Goal: Communication & Community: Answer question/provide support

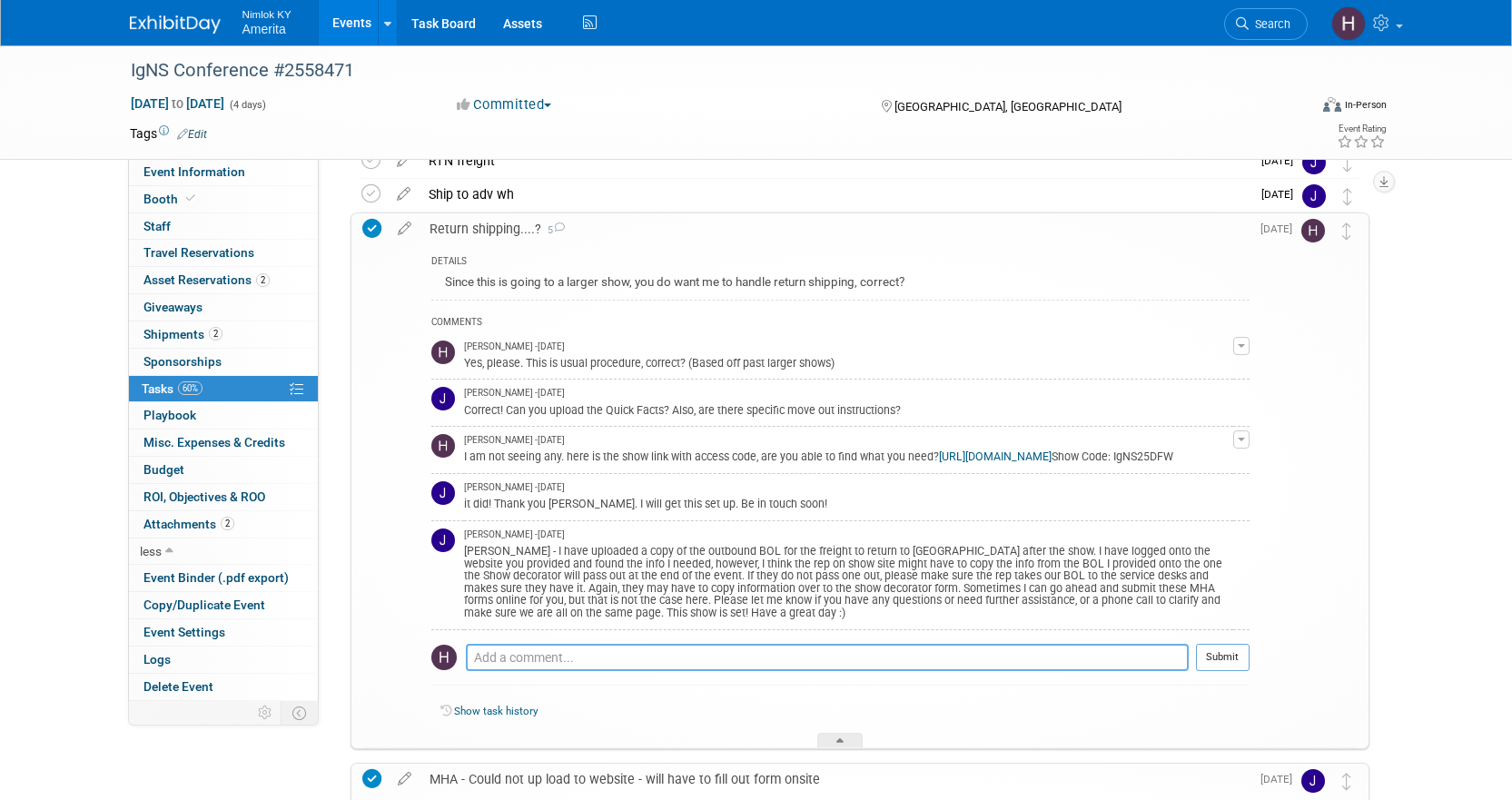
click at [513, 671] on textarea at bounding box center [827, 657] width 723 height 27
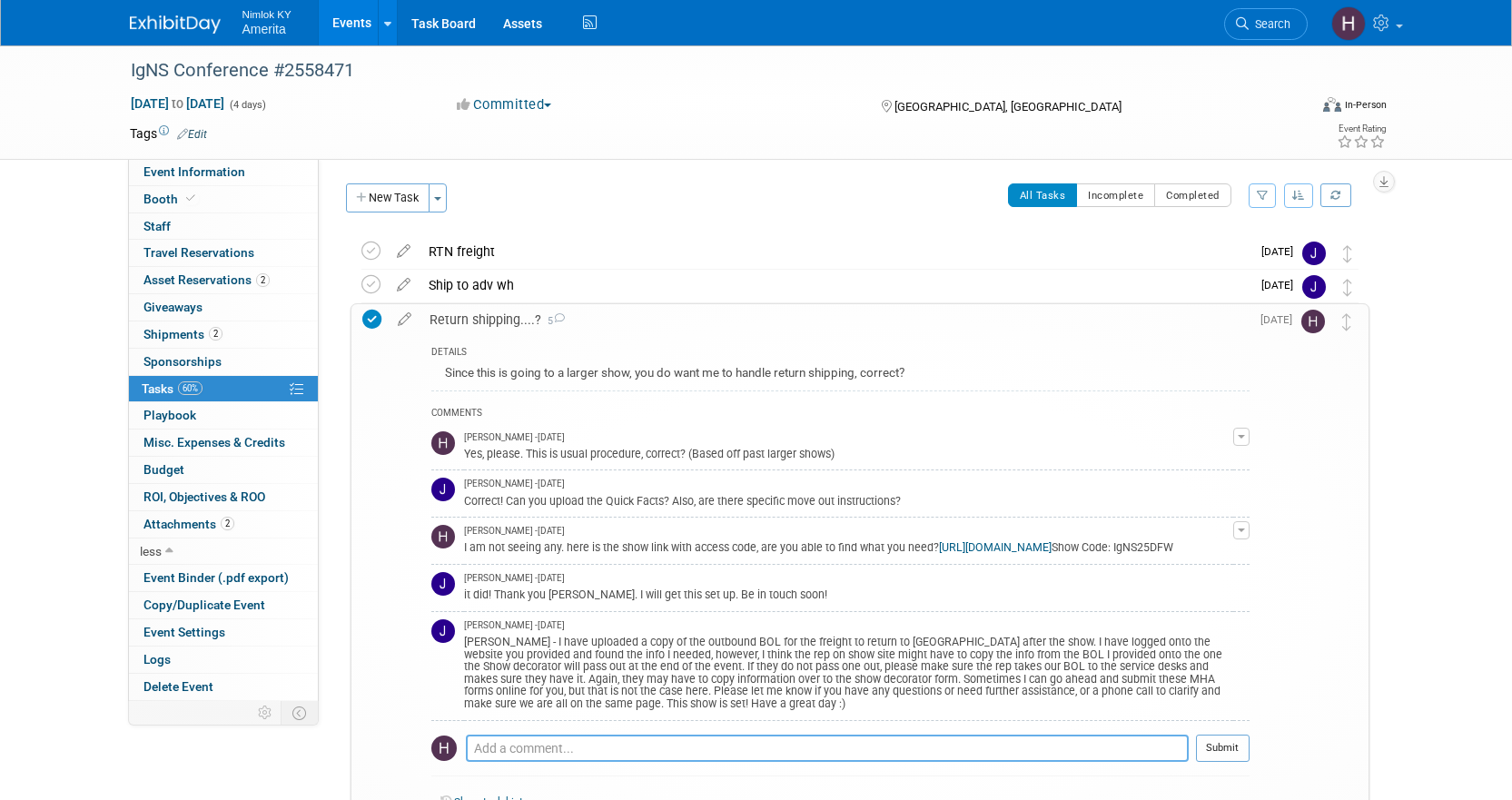
scroll to position [272, 0]
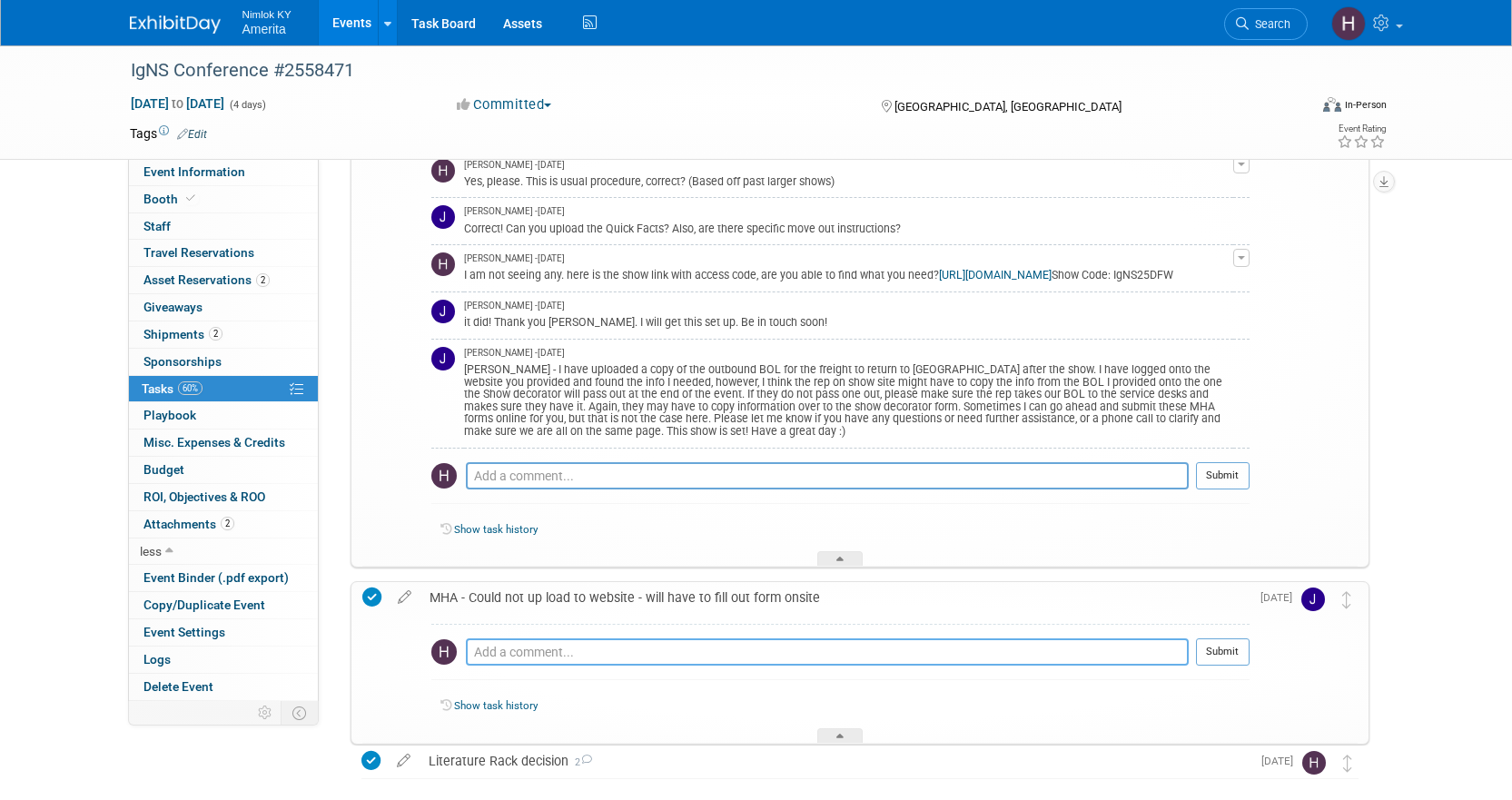
click at [547, 648] on textarea at bounding box center [827, 651] width 723 height 27
click at [239, 331] on link "2 Shipments 2" at bounding box center [222, 334] width 189 height 26
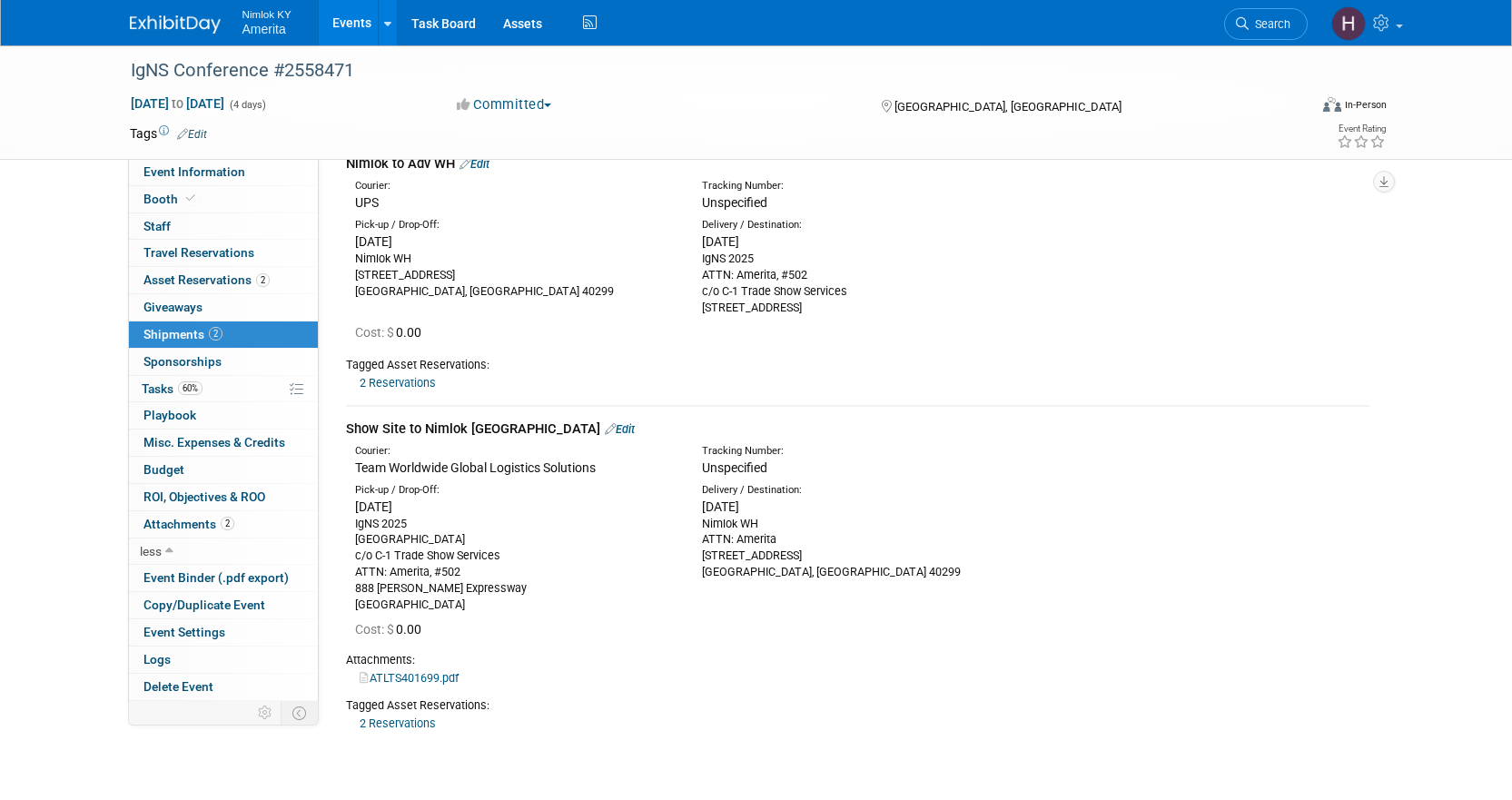
scroll to position [236, 0]
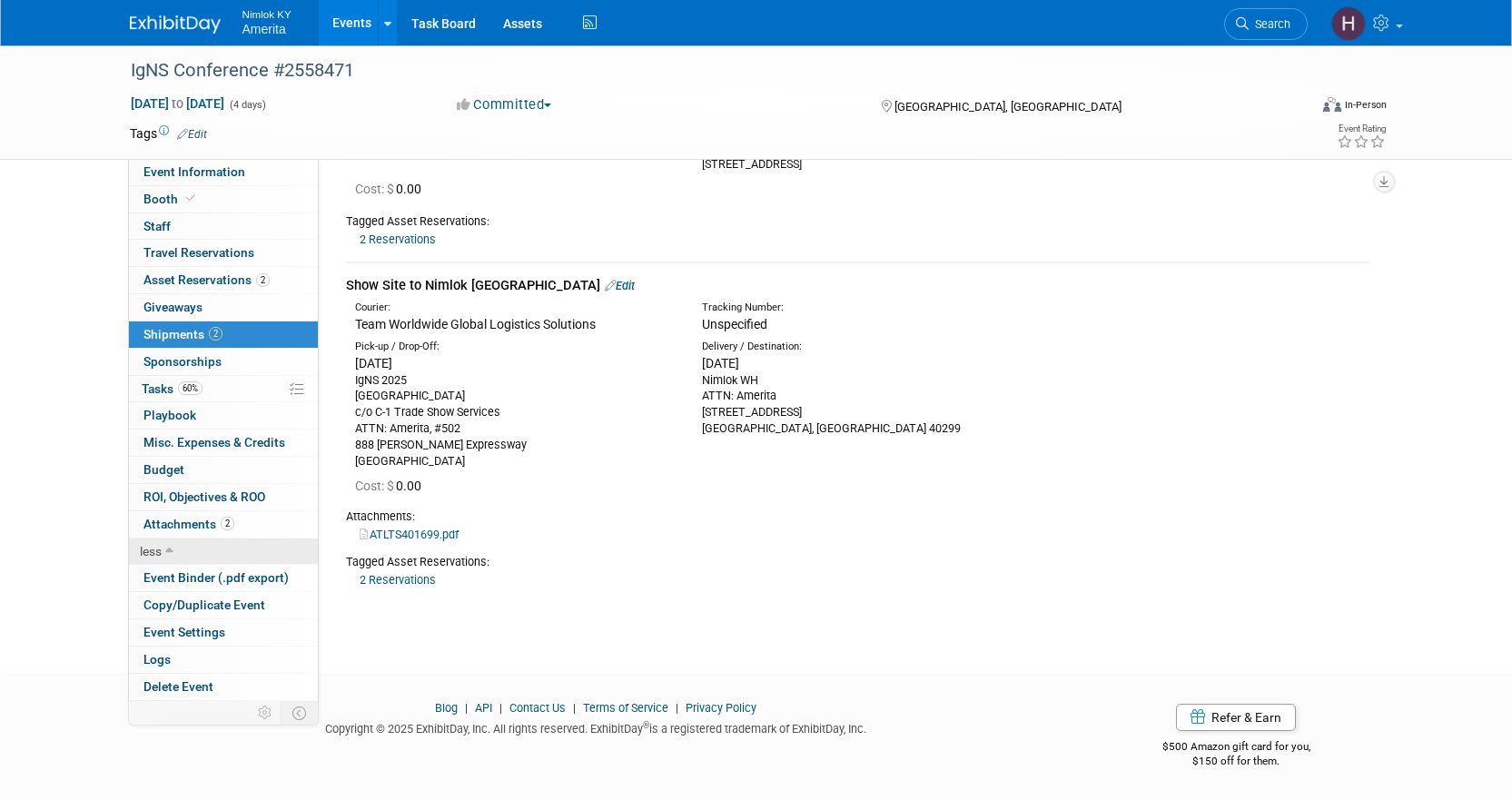
click at [175, 546] on link "less" at bounding box center [222, 552] width 189 height 26
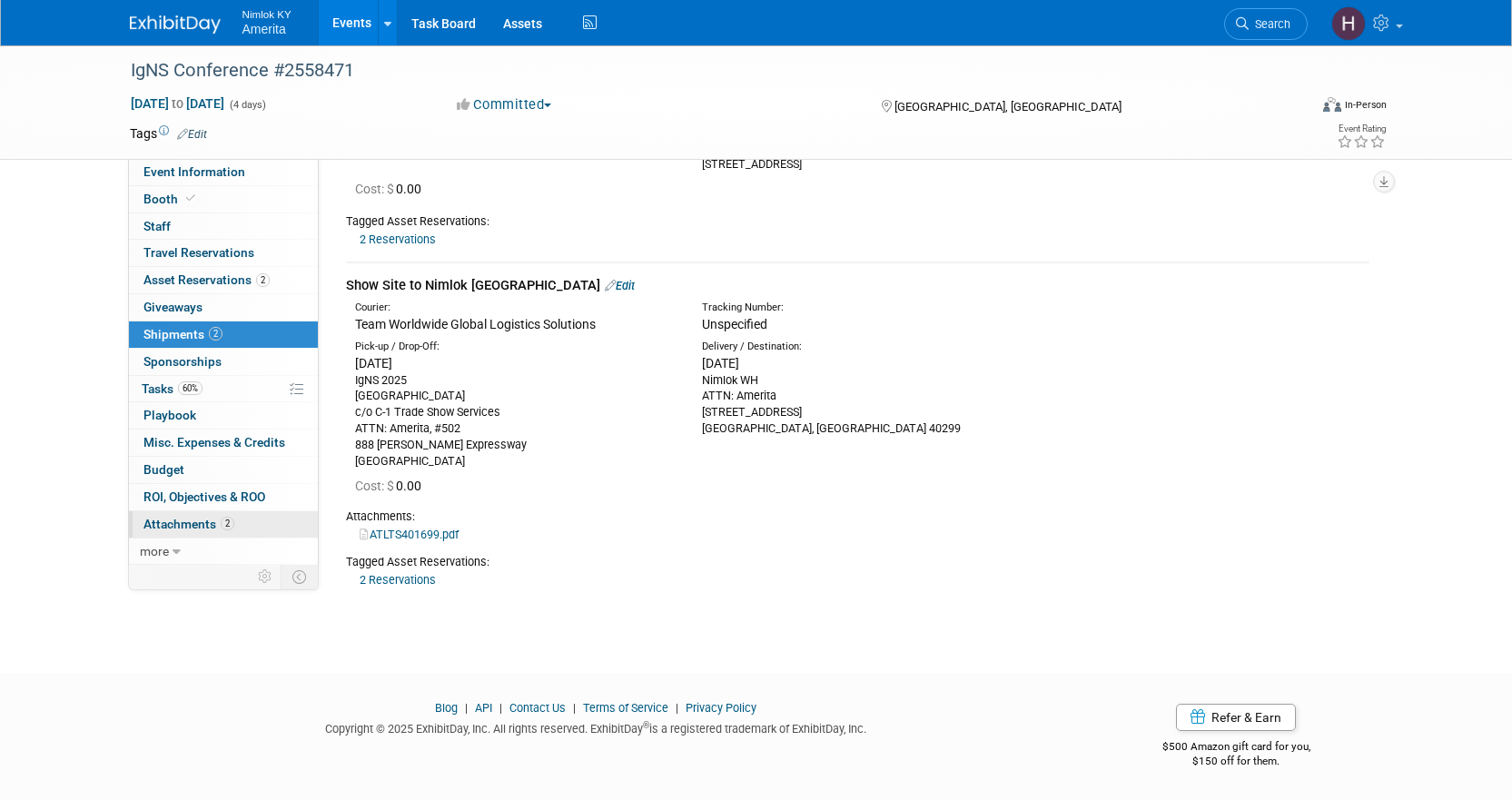
click at [169, 524] on span "Attachments 2" at bounding box center [189, 524] width 91 height 15
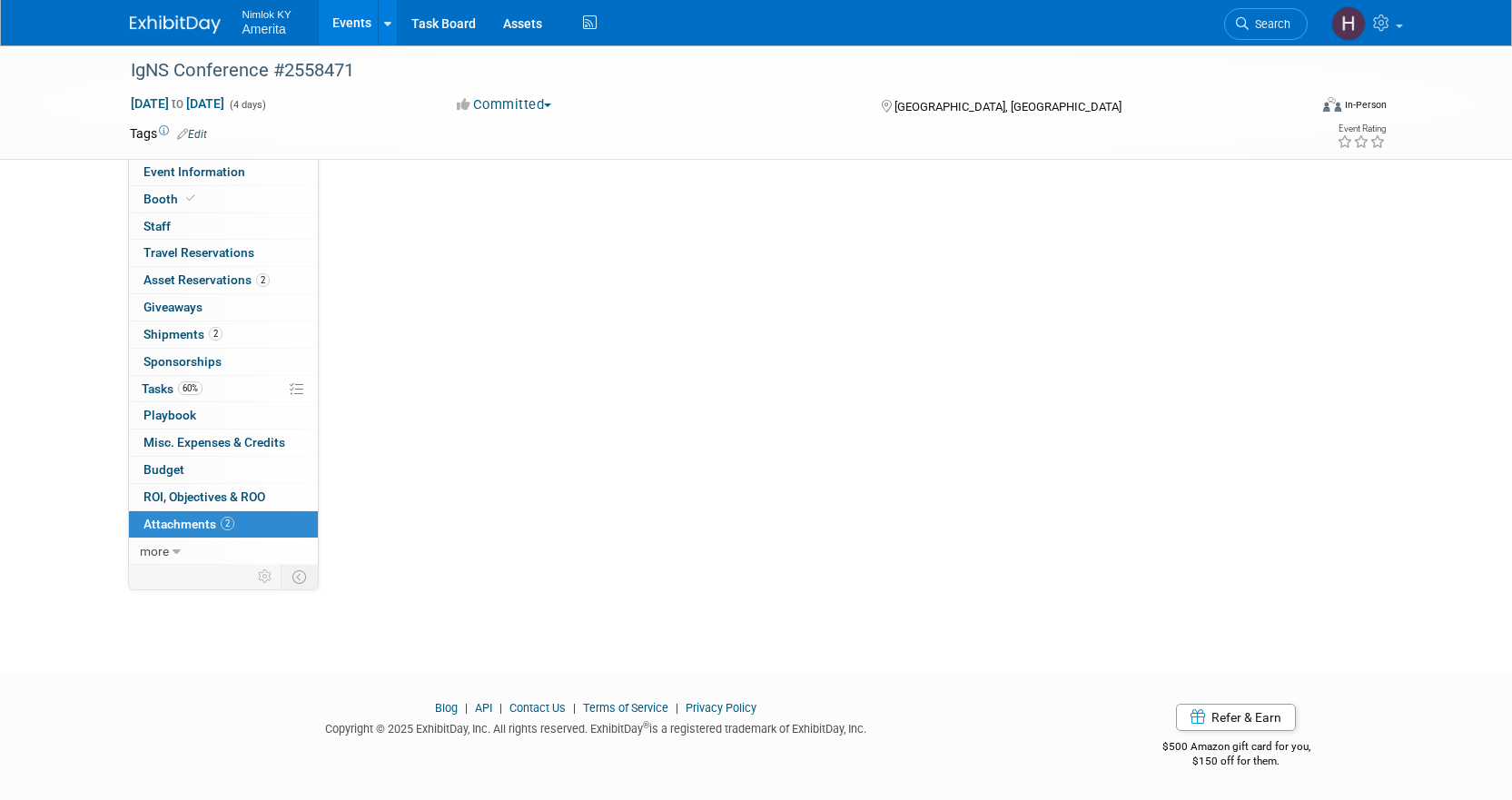
scroll to position [0, 0]
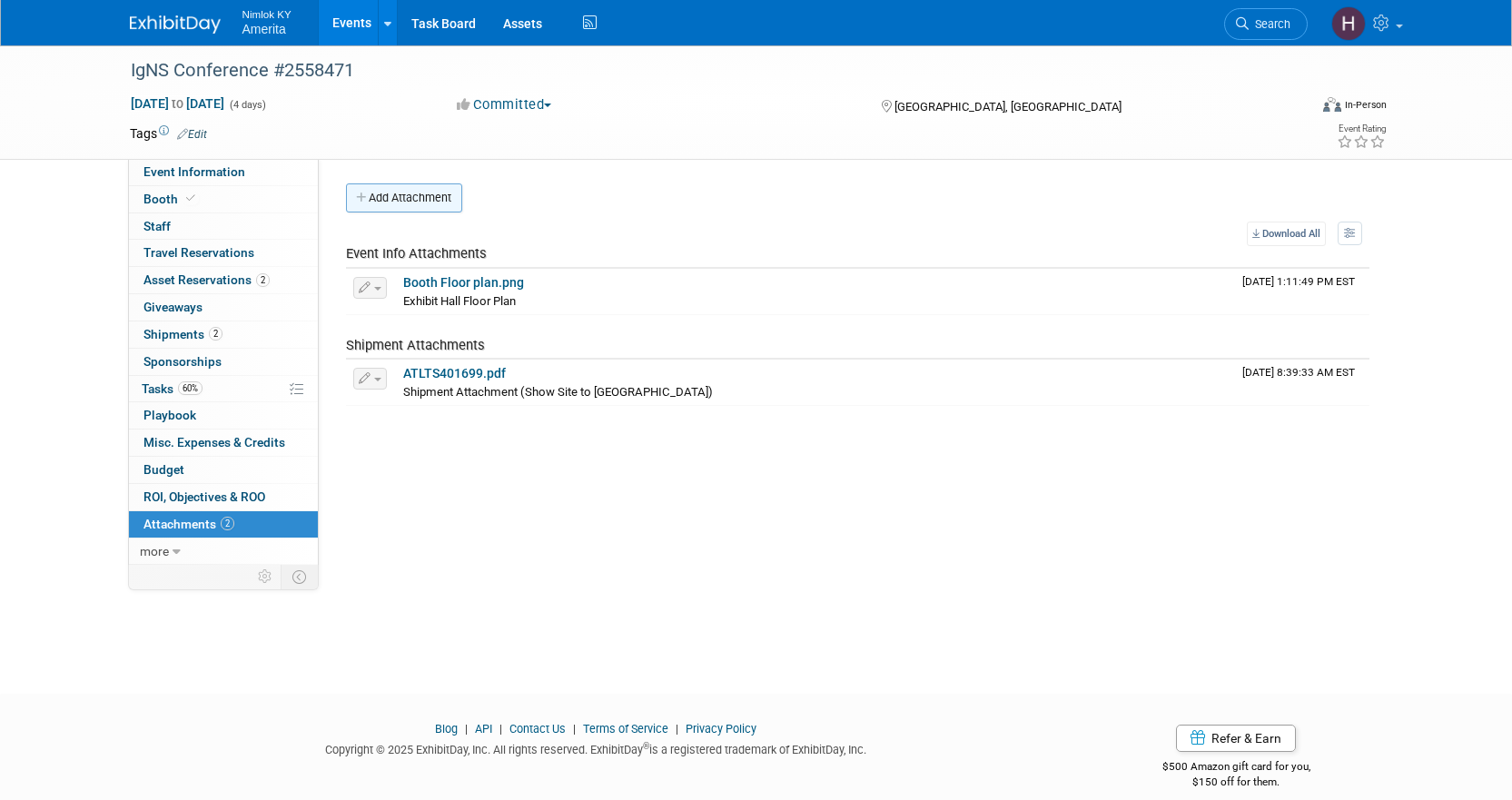
click at [430, 200] on button "Add Attachment" at bounding box center [404, 198] width 117 height 29
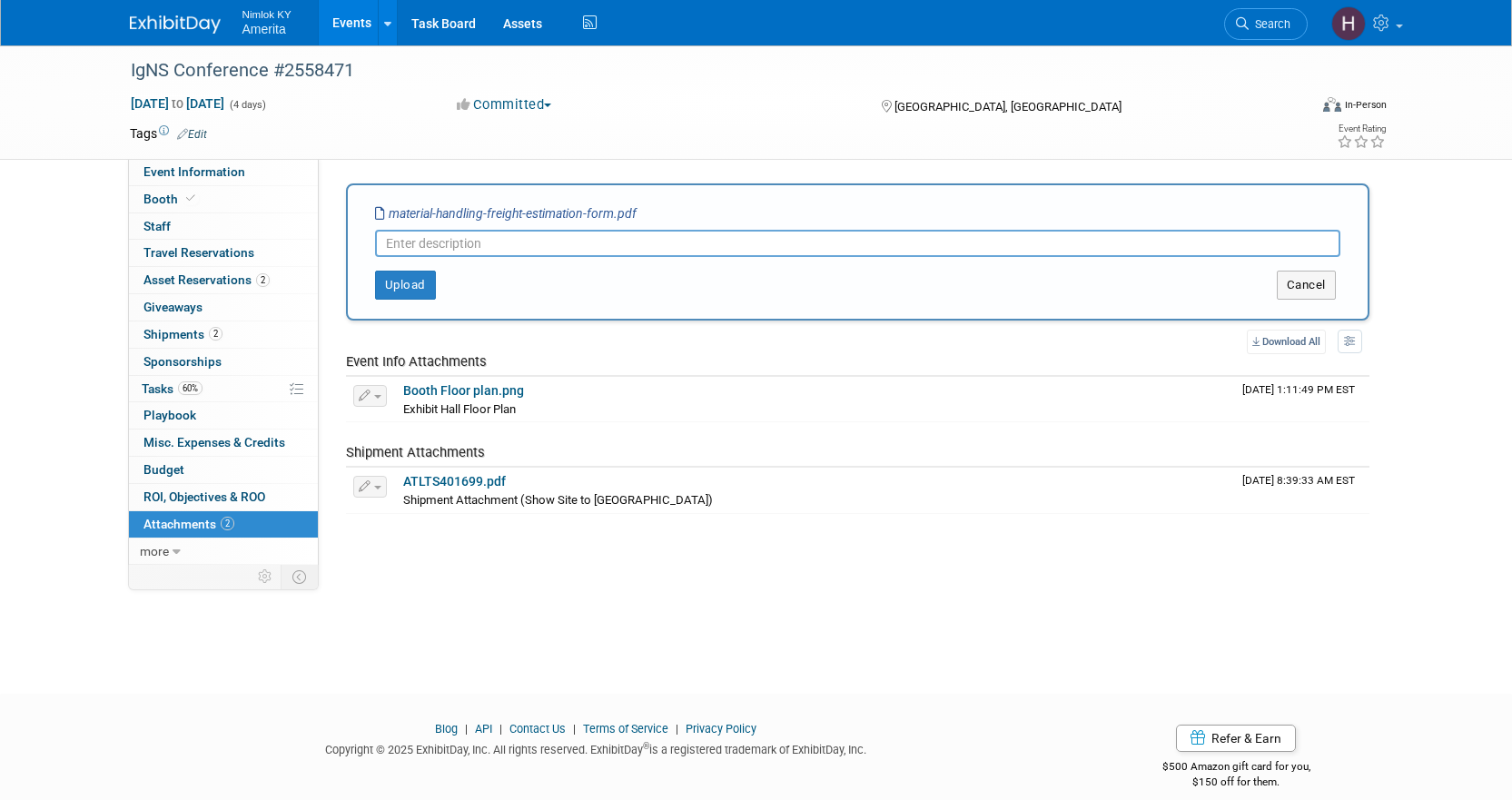
click at [462, 244] on input "text" at bounding box center [858, 242] width 965 height 27
type input "Material Handling Freight Estimation Form"
click at [412, 287] on button "Upload" at bounding box center [405, 284] width 61 height 29
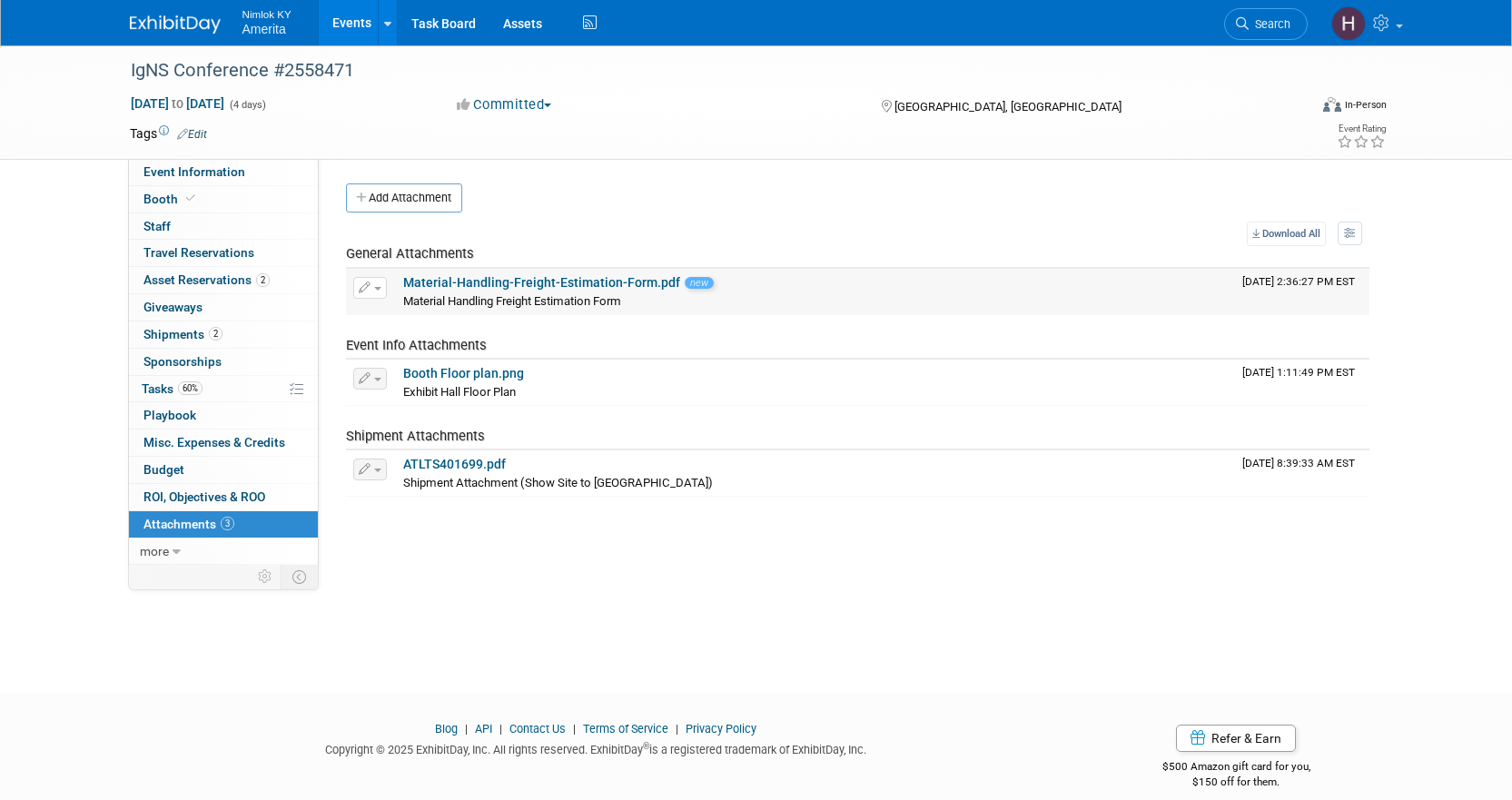
click at [376, 291] on button "button" at bounding box center [370, 288] width 34 height 22
click at [376, 290] on button "button" at bounding box center [370, 288] width 34 height 22
click at [212, 381] on link "60% Tasks 60%" at bounding box center [222, 389] width 189 height 26
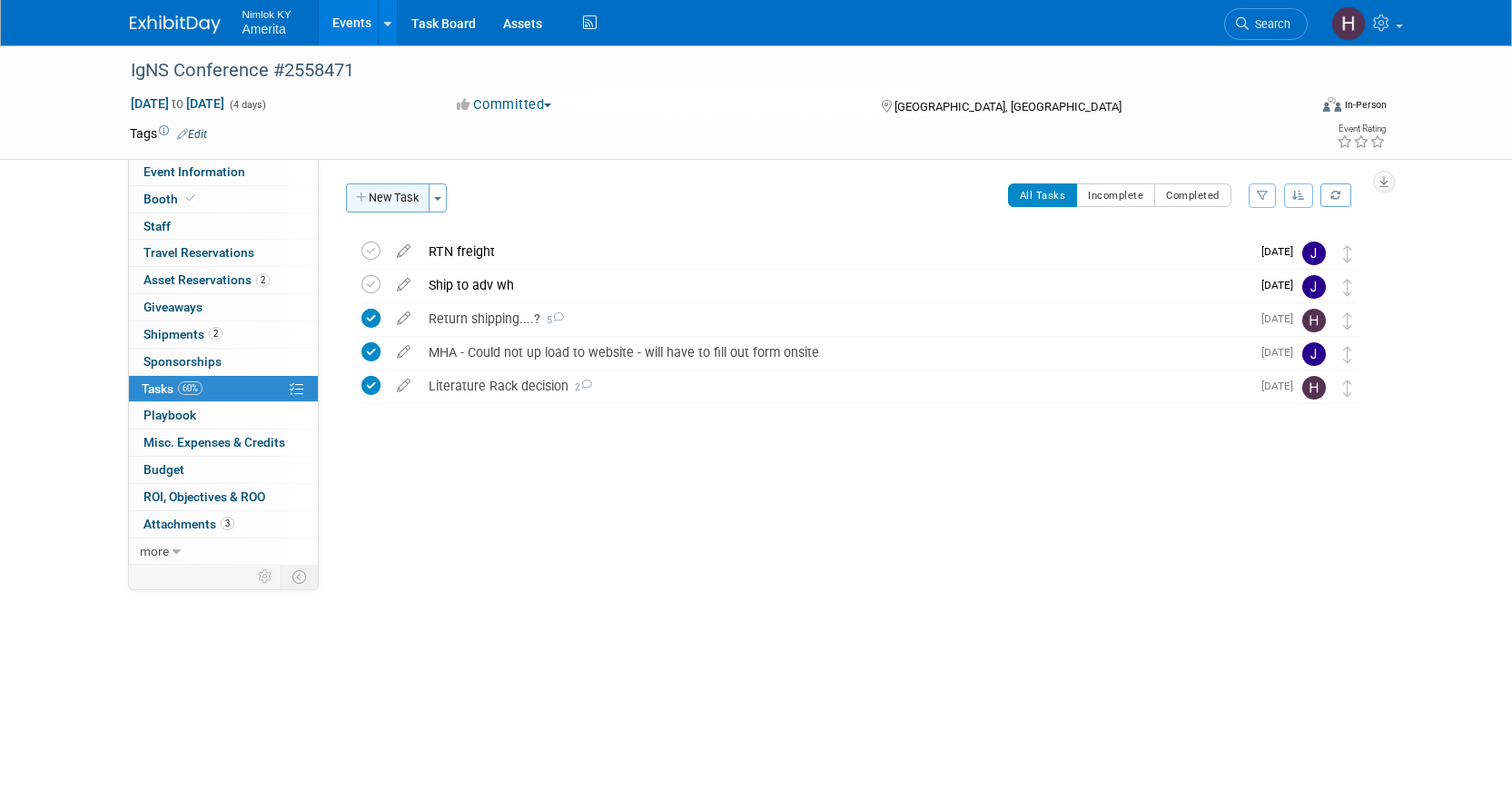
click at [397, 197] on button "New Task" at bounding box center [388, 198] width 84 height 29
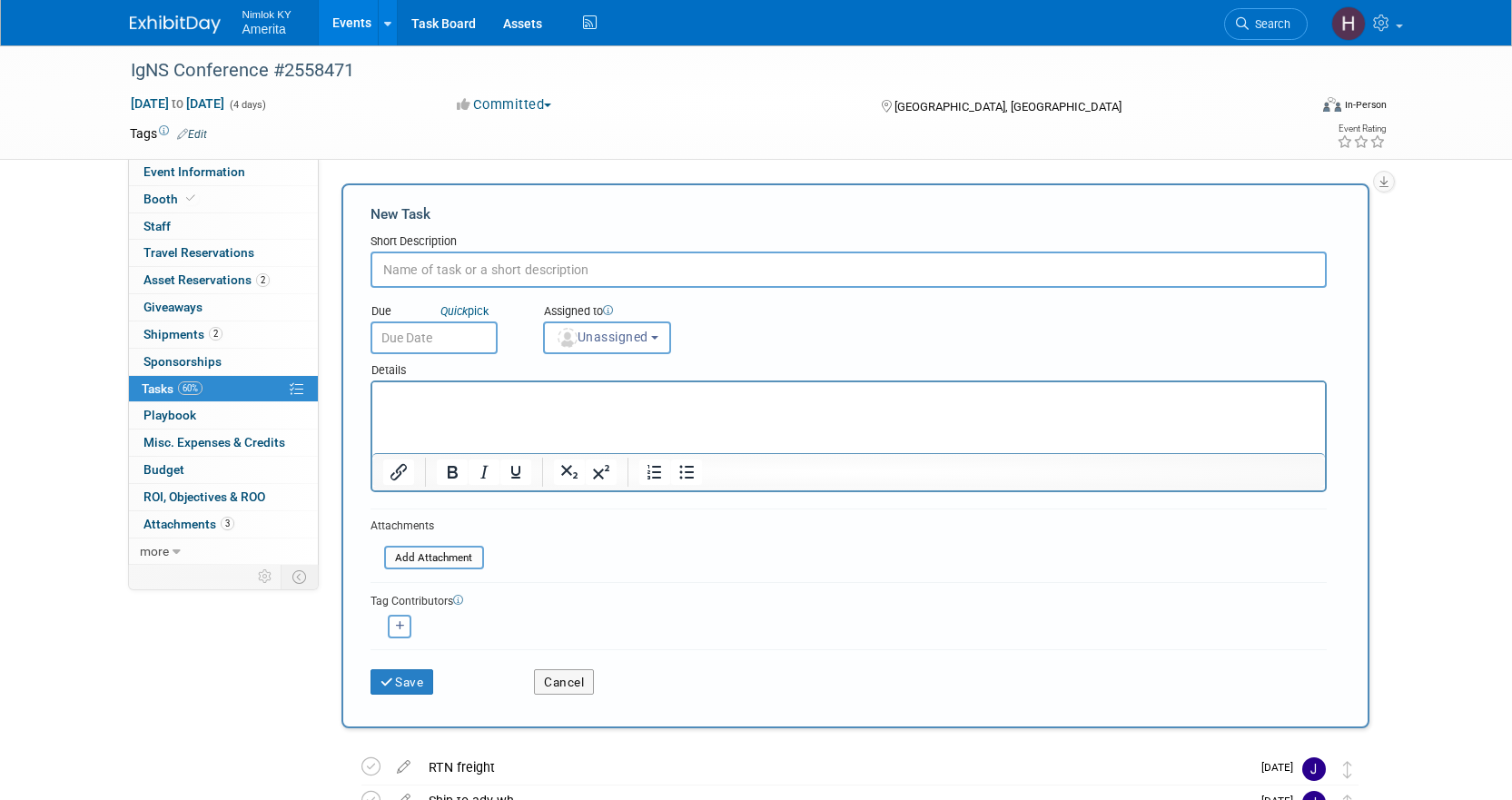
click at [504, 267] on input "text" at bounding box center [849, 269] width 956 height 36
drag, startPoint x: 499, startPoint y: 273, endPoint x: 416, endPoint y: 297, distance: 86.4
click at [416, 297] on form "New Task Short Description Form Completion Due Quick pick" at bounding box center [856, 456] width 970 height 504
type input "Form : Freight Estimation form"
click at [539, 402] on p "Rich Text Area. Press ALT-0 for help." at bounding box center [848, 399] width 932 height 18
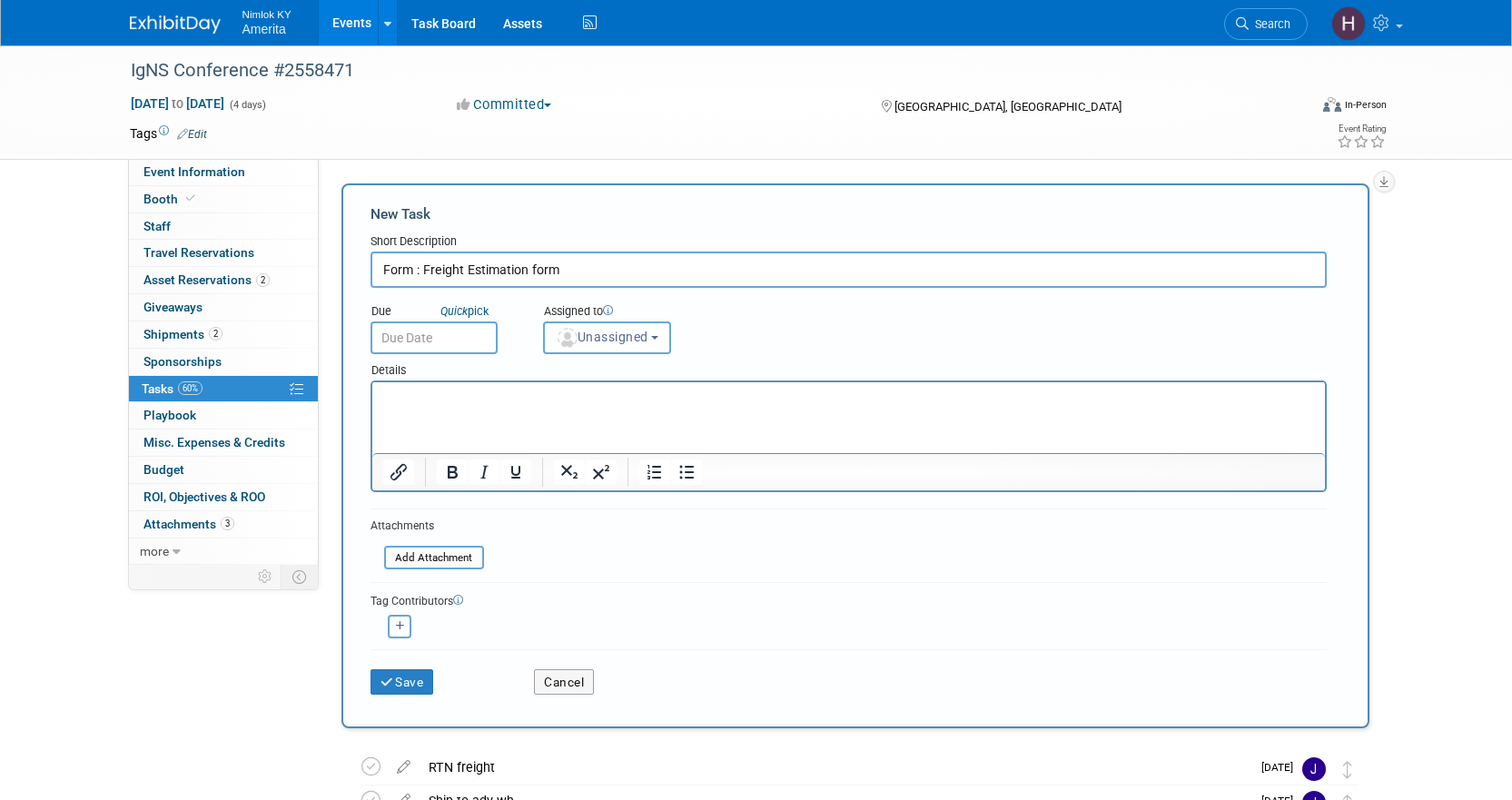
click at [462, 408] on html at bounding box center [847, 394] width 952 height 25
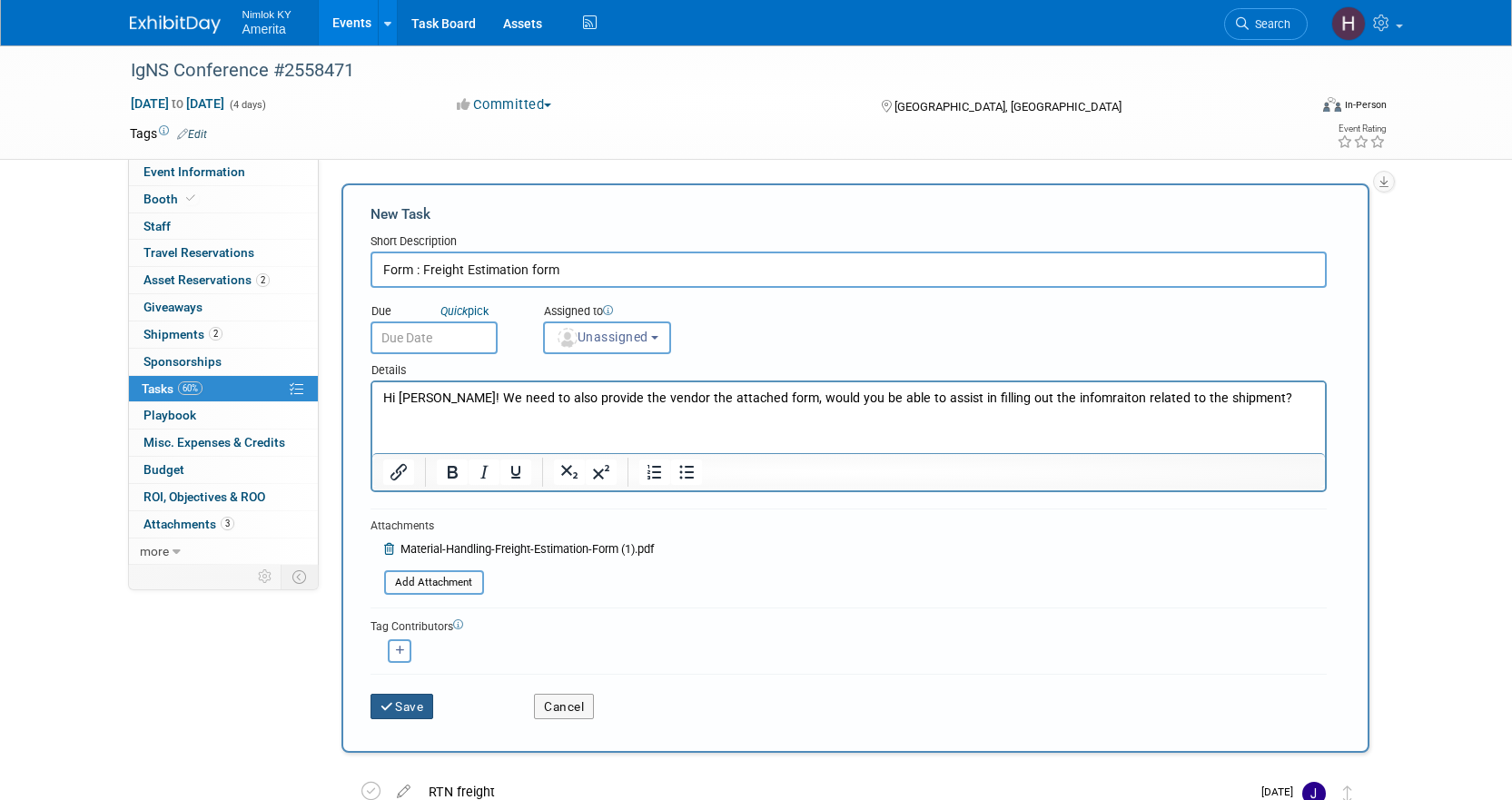
click at [407, 699] on button "Save" at bounding box center [403, 706] width 64 height 25
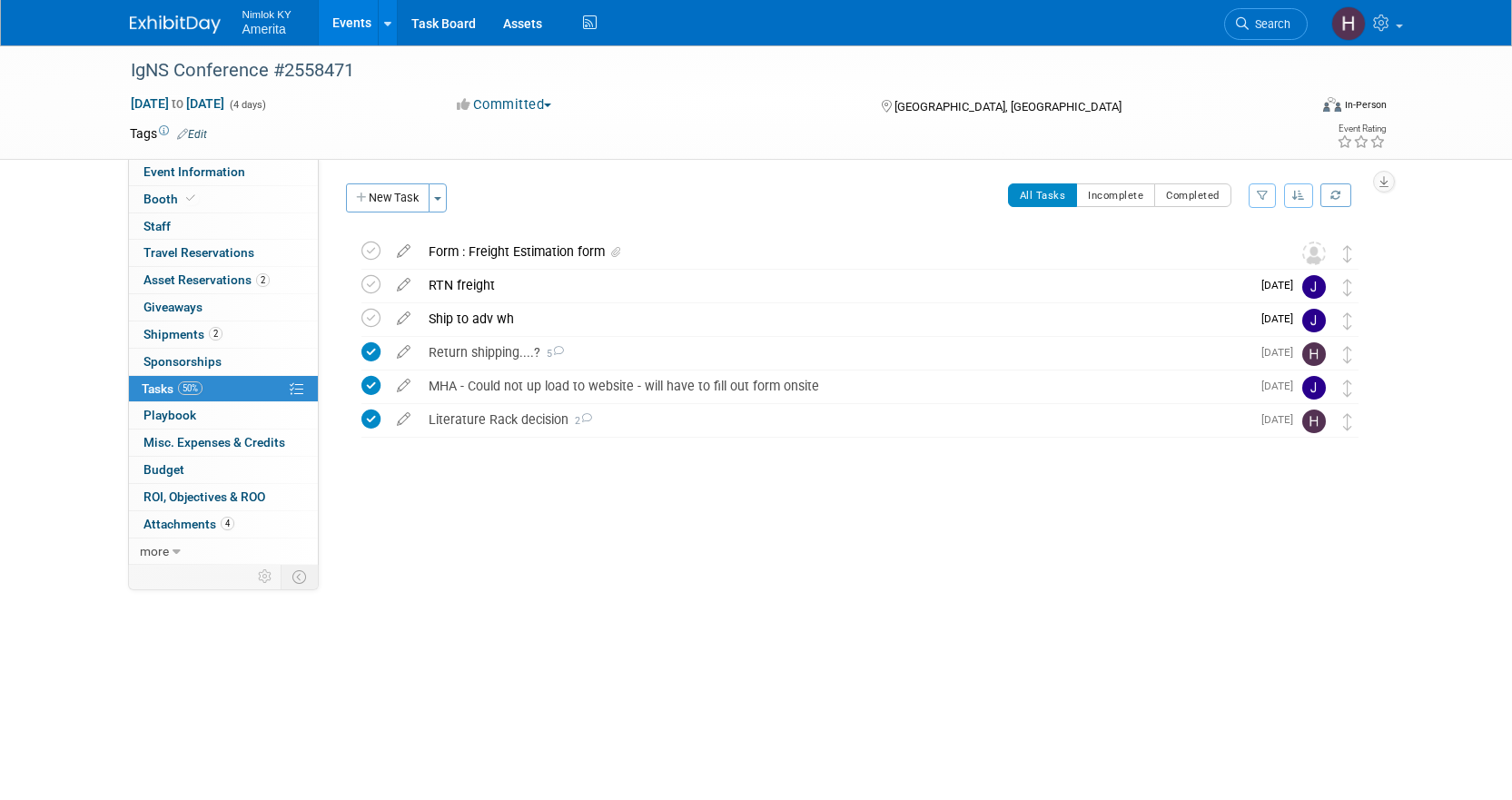
click at [369, 18] on link "Events" at bounding box center [352, 23] width 66 height 46
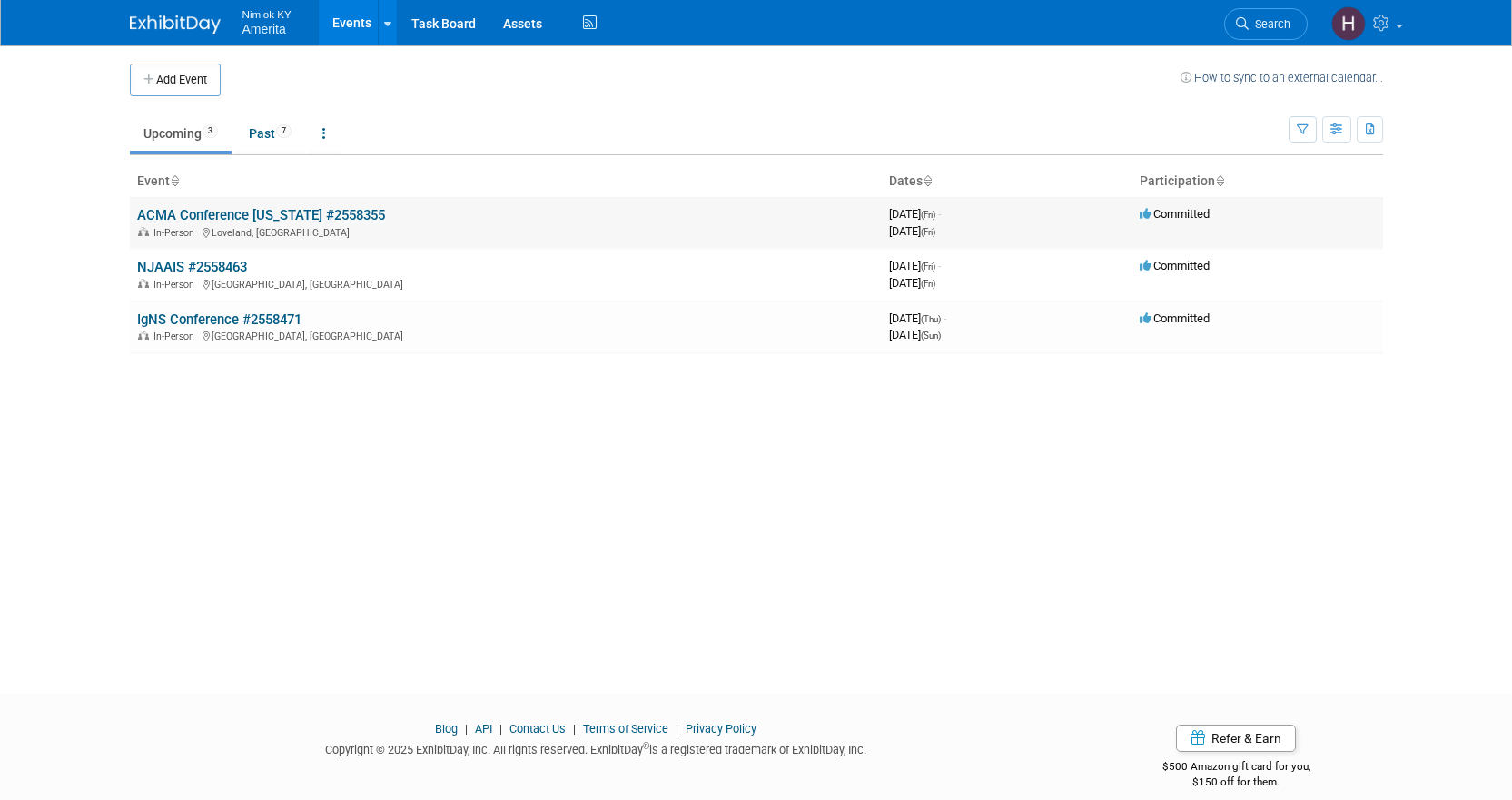
click at [276, 216] on link "ACMA Conference [US_STATE] #2558355" at bounding box center [261, 215] width 248 height 16
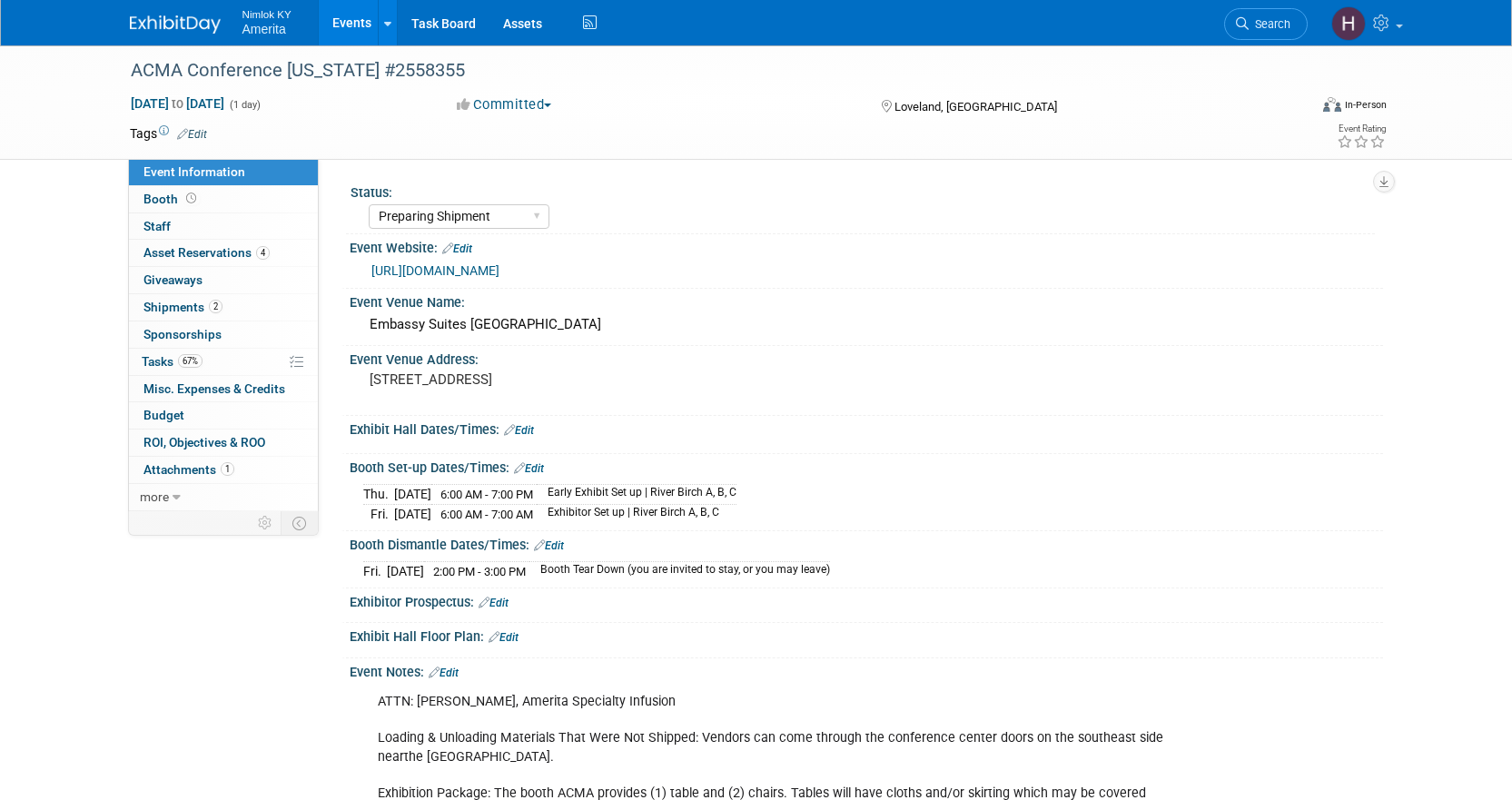
select select "Preparing Shipment"
click at [240, 309] on link "2 Shipments 2" at bounding box center [222, 307] width 189 height 26
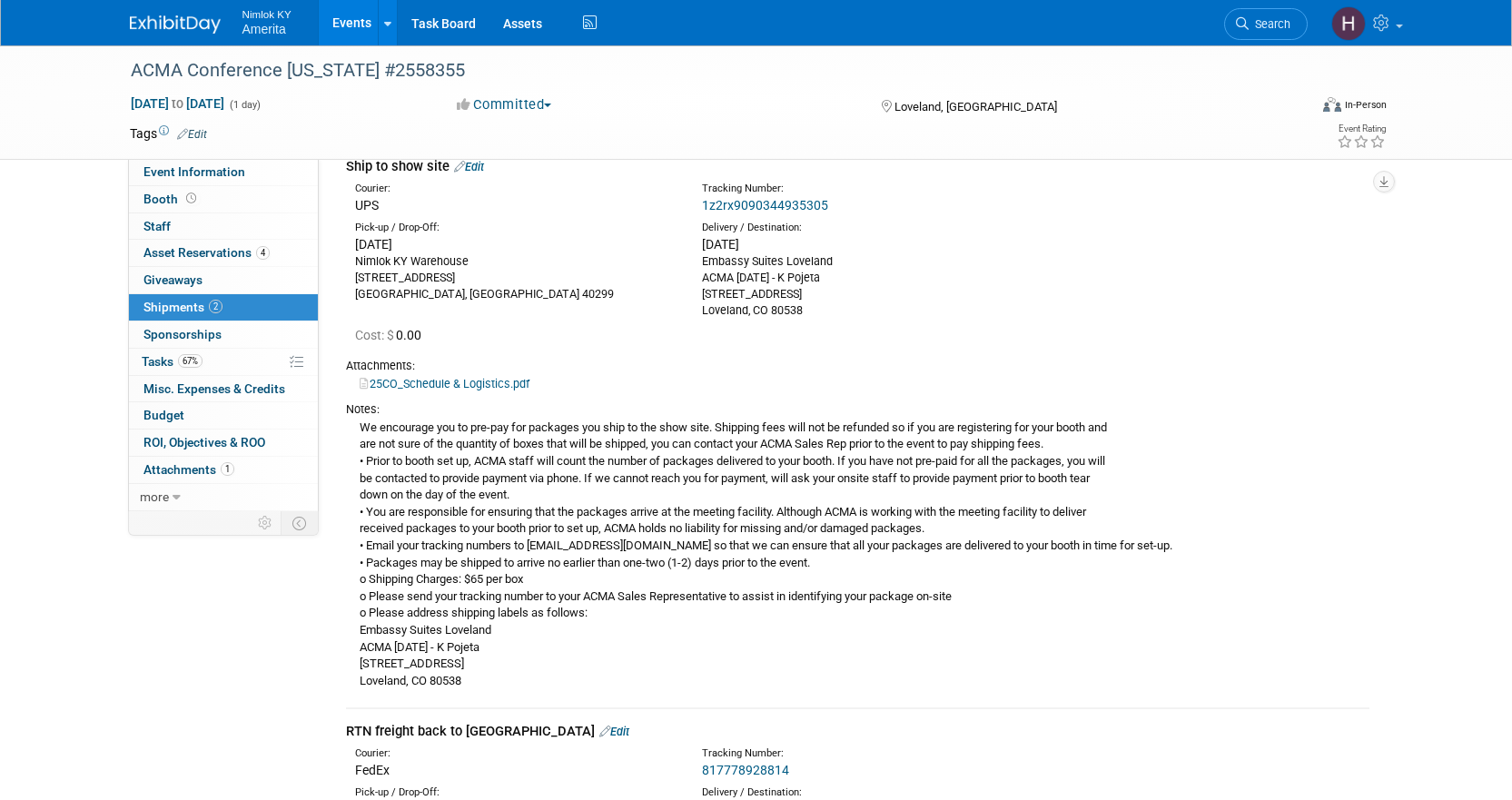
scroll to position [363, 0]
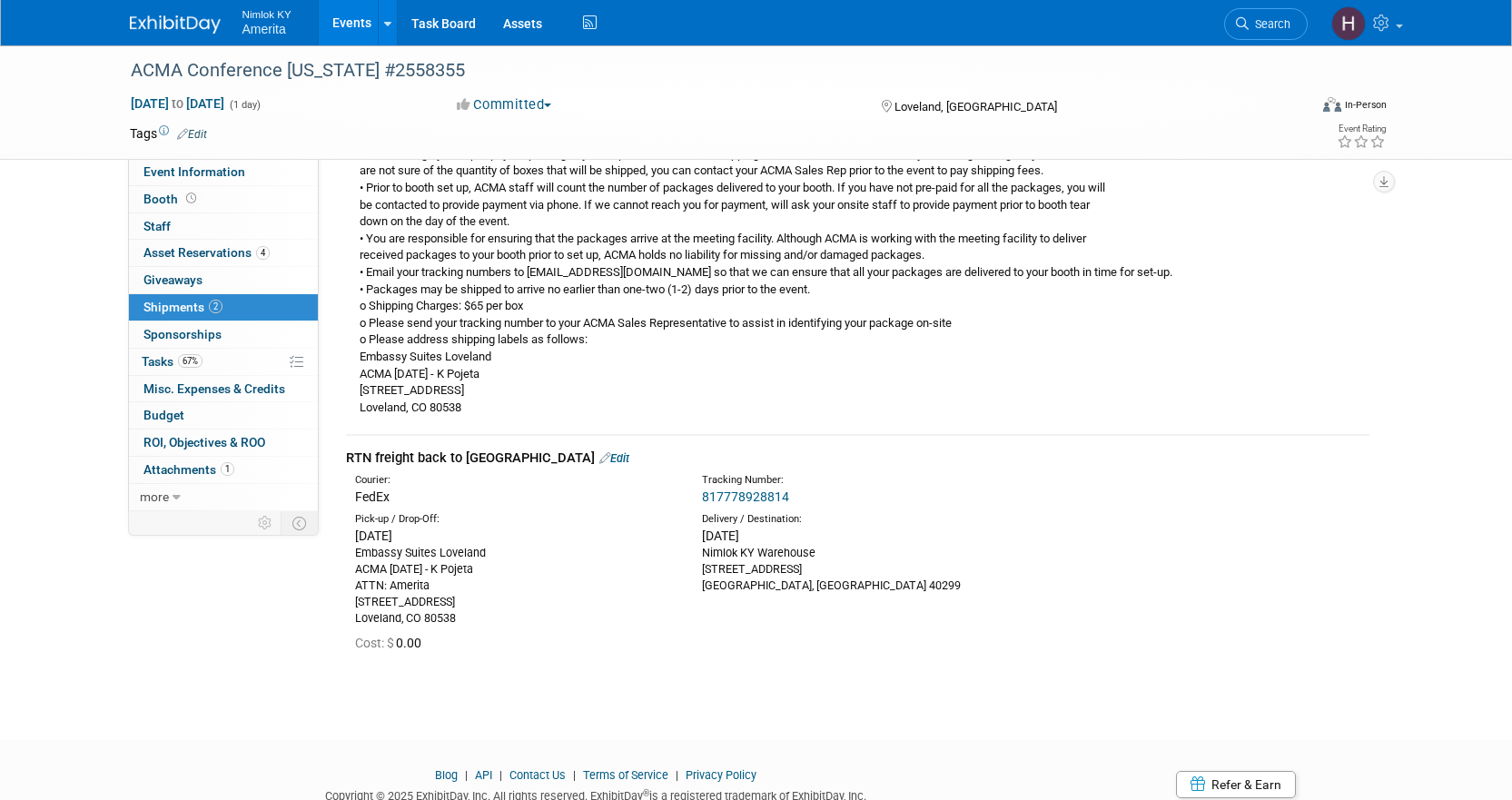
click at [729, 490] on link "817778928814" at bounding box center [745, 497] width 87 height 15
click at [175, 464] on span "Attachments 1" at bounding box center [189, 470] width 91 height 15
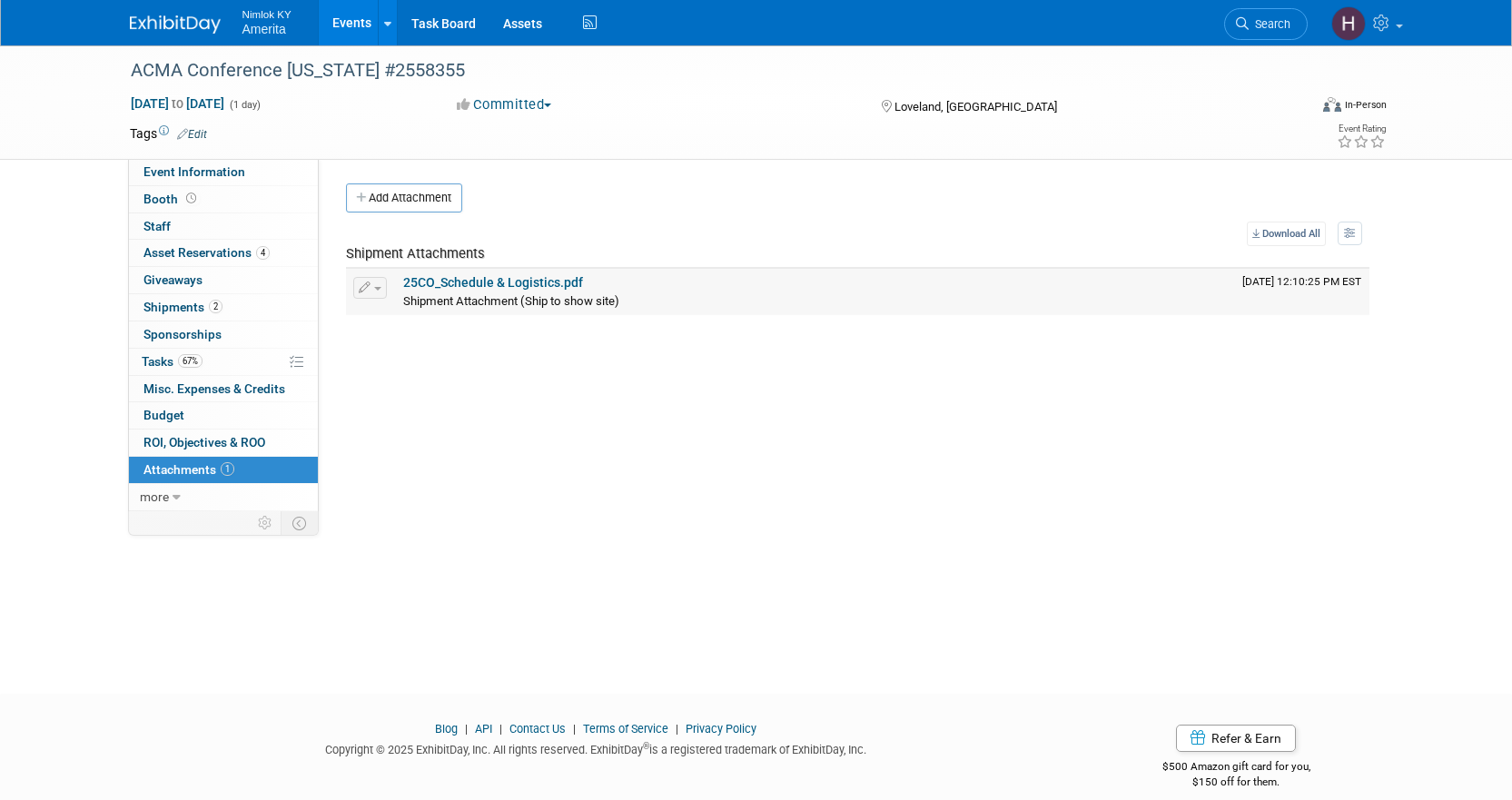
click at [546, 281] on link "25CO_Schedule & Logistics.pdf" at bounding box center [493, 282] width 180 height 15
click at [222, 252] on span "Asset Reservations 4" at bounding box center [206, 252] width 127 height 15
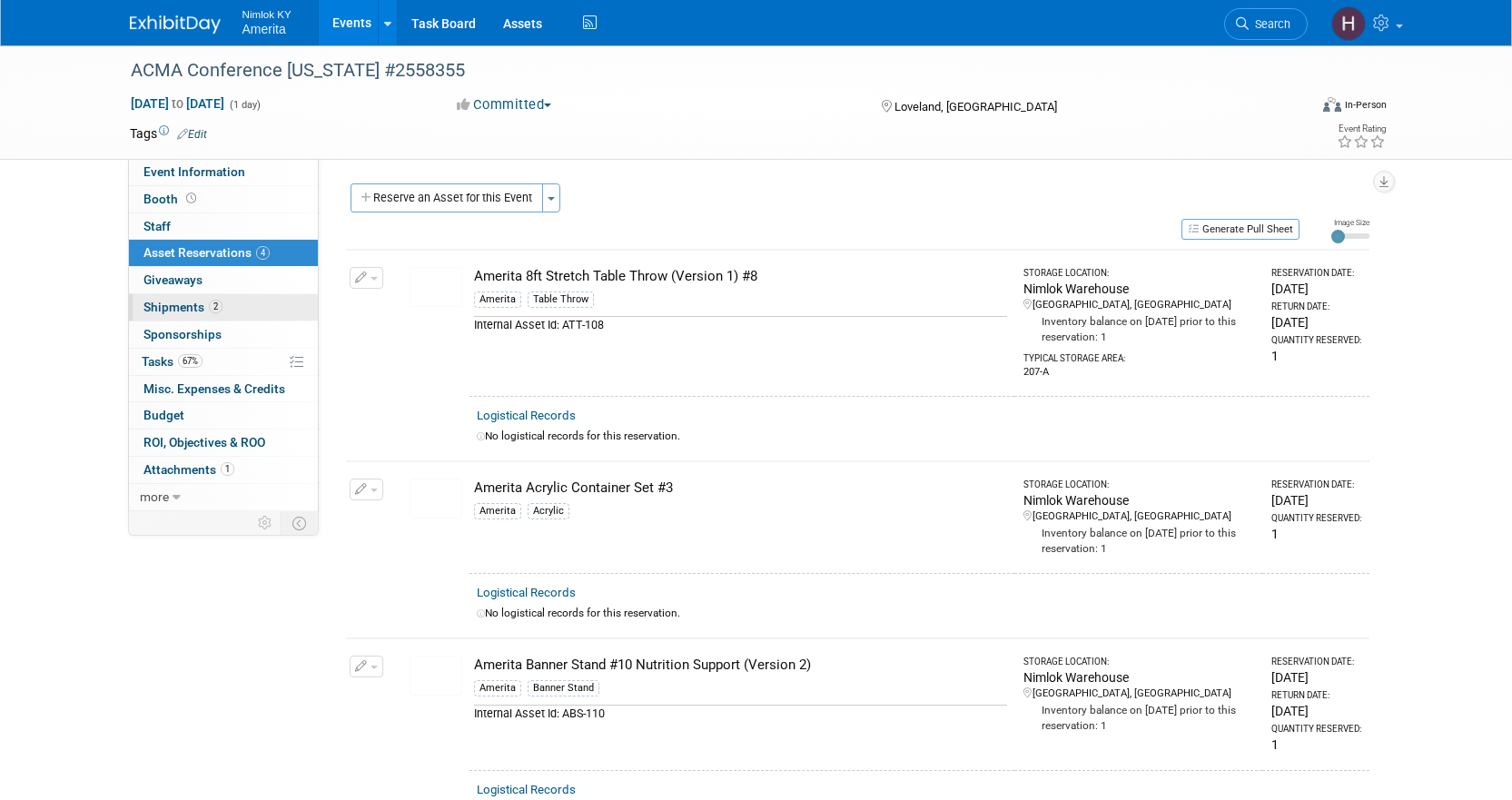
click at [243, 306] on link "2 Shipments 2" at bounding box center [222, 307] width 189 height 26
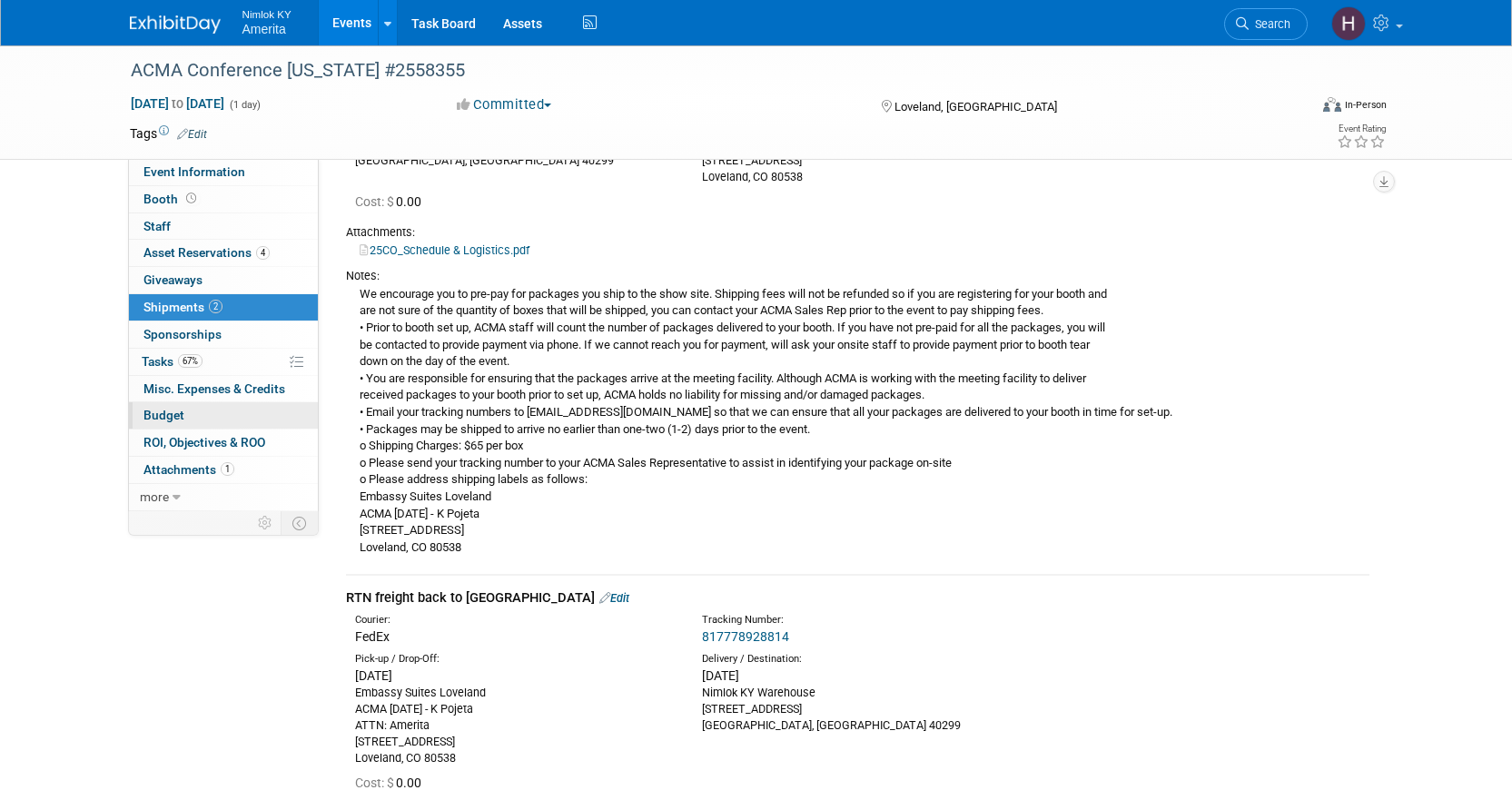
scroll to position [158, 0]
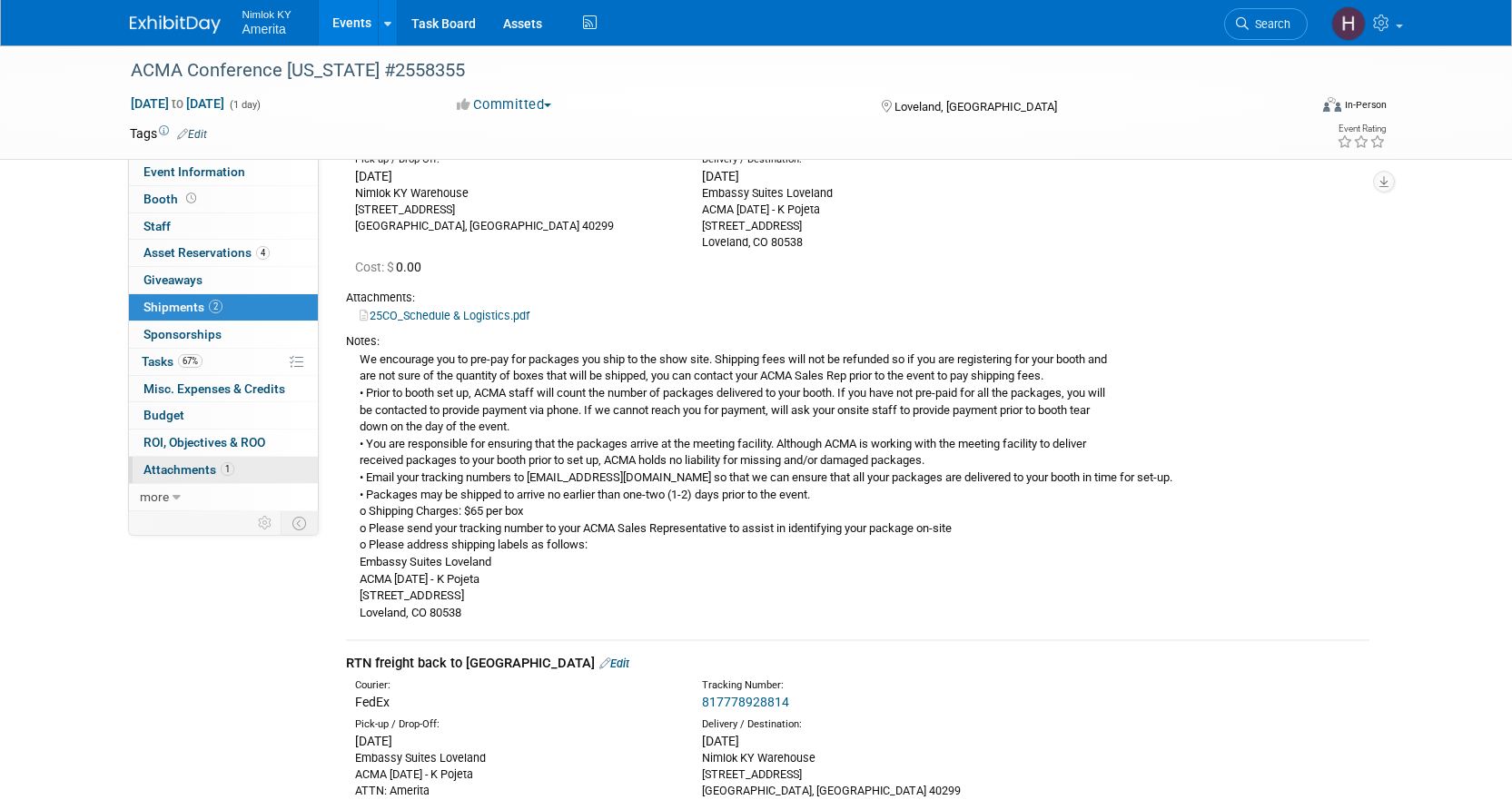
click at [207, 474] on span "Attachments 1" at bounding box center [189, 470] width 91 height 15
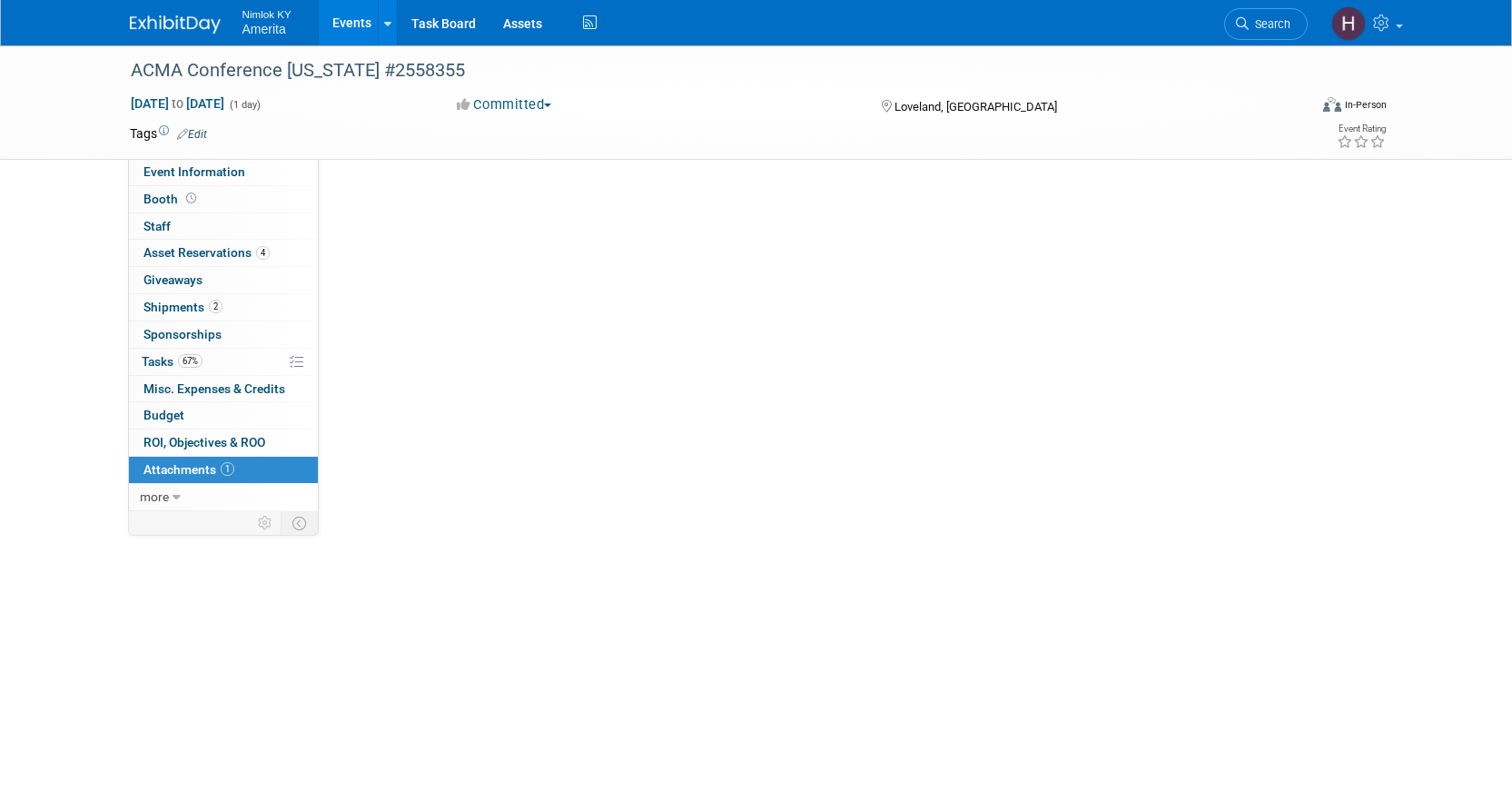
scroll to position [0, 0]
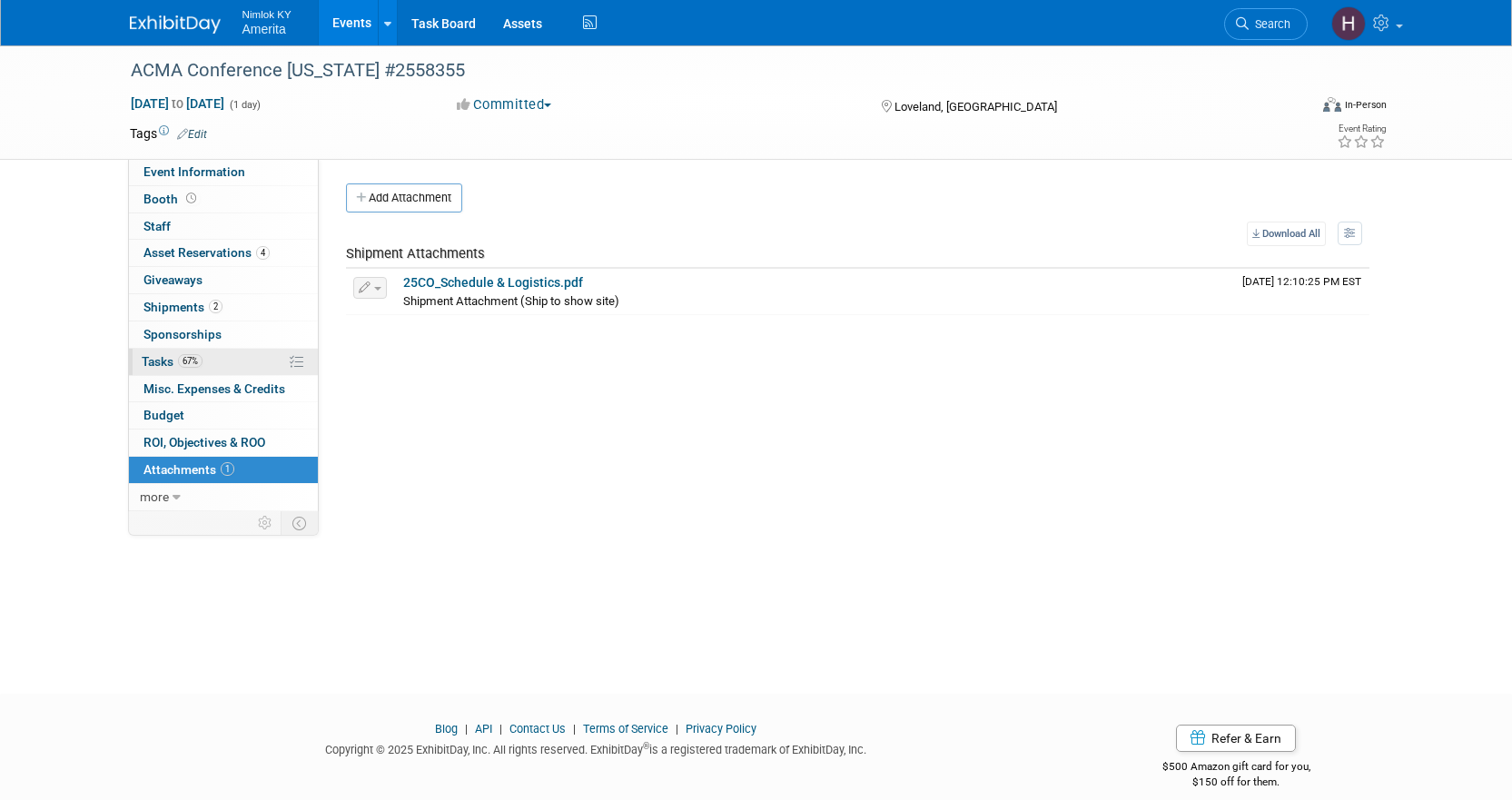
click at [211, 351] on link "67% Tasks 67%" at bounding box center [222, 362] width 189 height 26
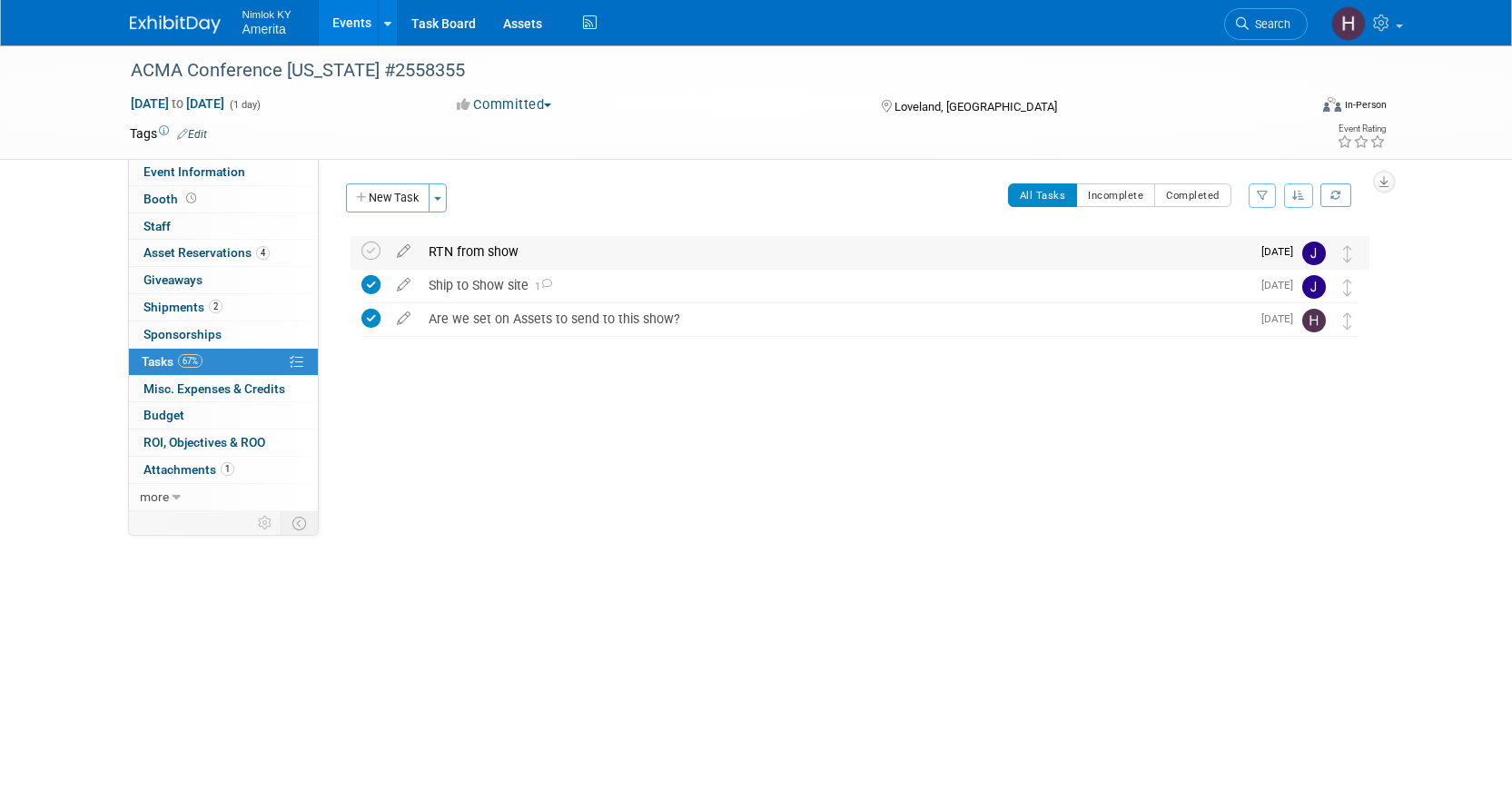
click at [480, 255] on div "RTN from show" at bounding box center [835, 251] width 831 height 31
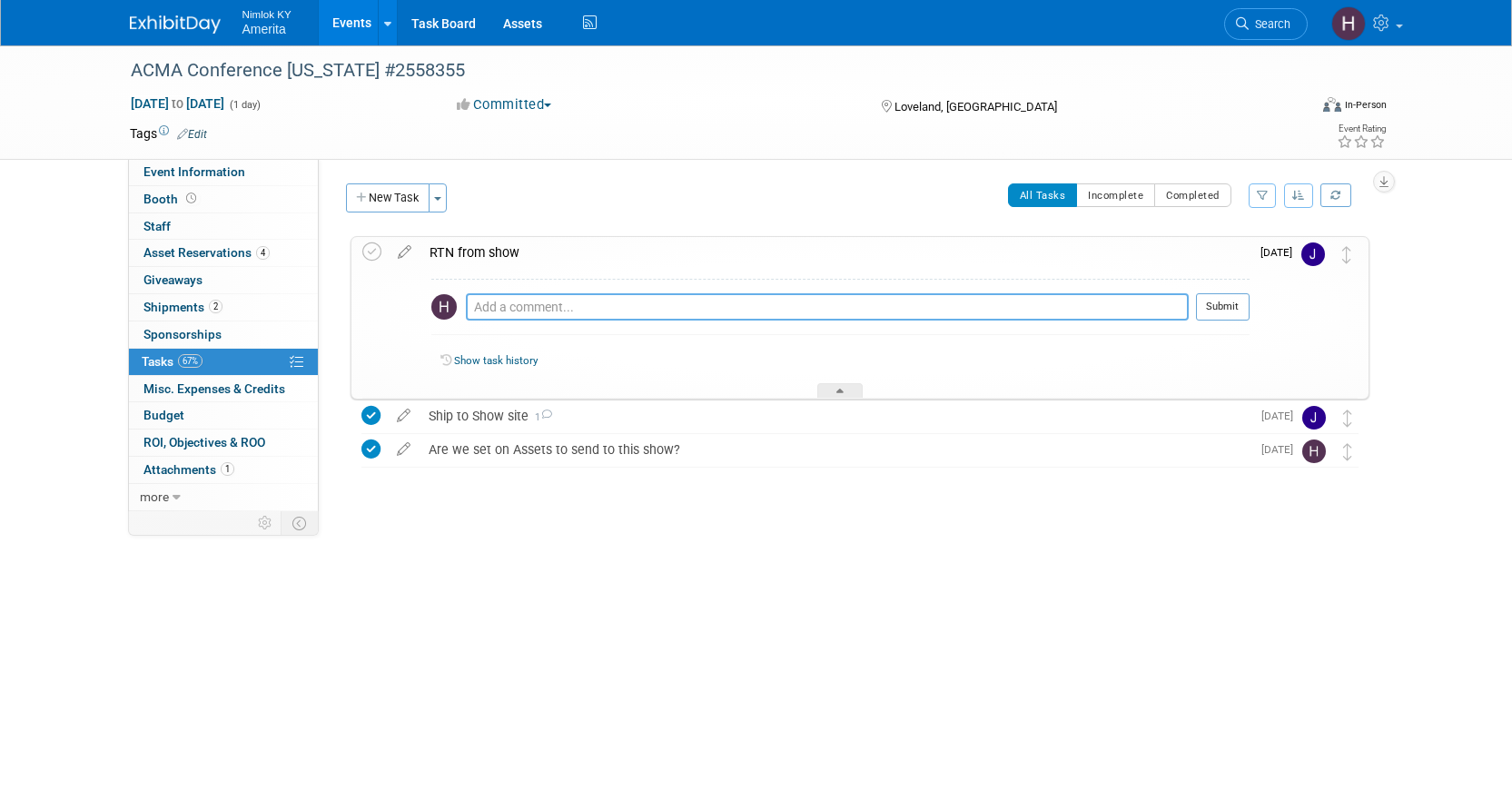
click at [527, 319] on textarea at bounding box center [827, 306] width 723 height 27
click at [618, 306] on textarea "Jamie- do you have a" at bounding box center [827, 306] width 723 height 27
click at [579, 310] on textarea "Jamie- is the return shipping label within the box that is being sent?" at bounding box center [827, 306] width 723 height 27
click at [681, 314] on textarea "Jamie- is the return shipping label within the box that is being sent?" at bounding box center [827, 306] width 723 height 27
type textarea "Jamie- is the return shipping label within the box that is being sent?"
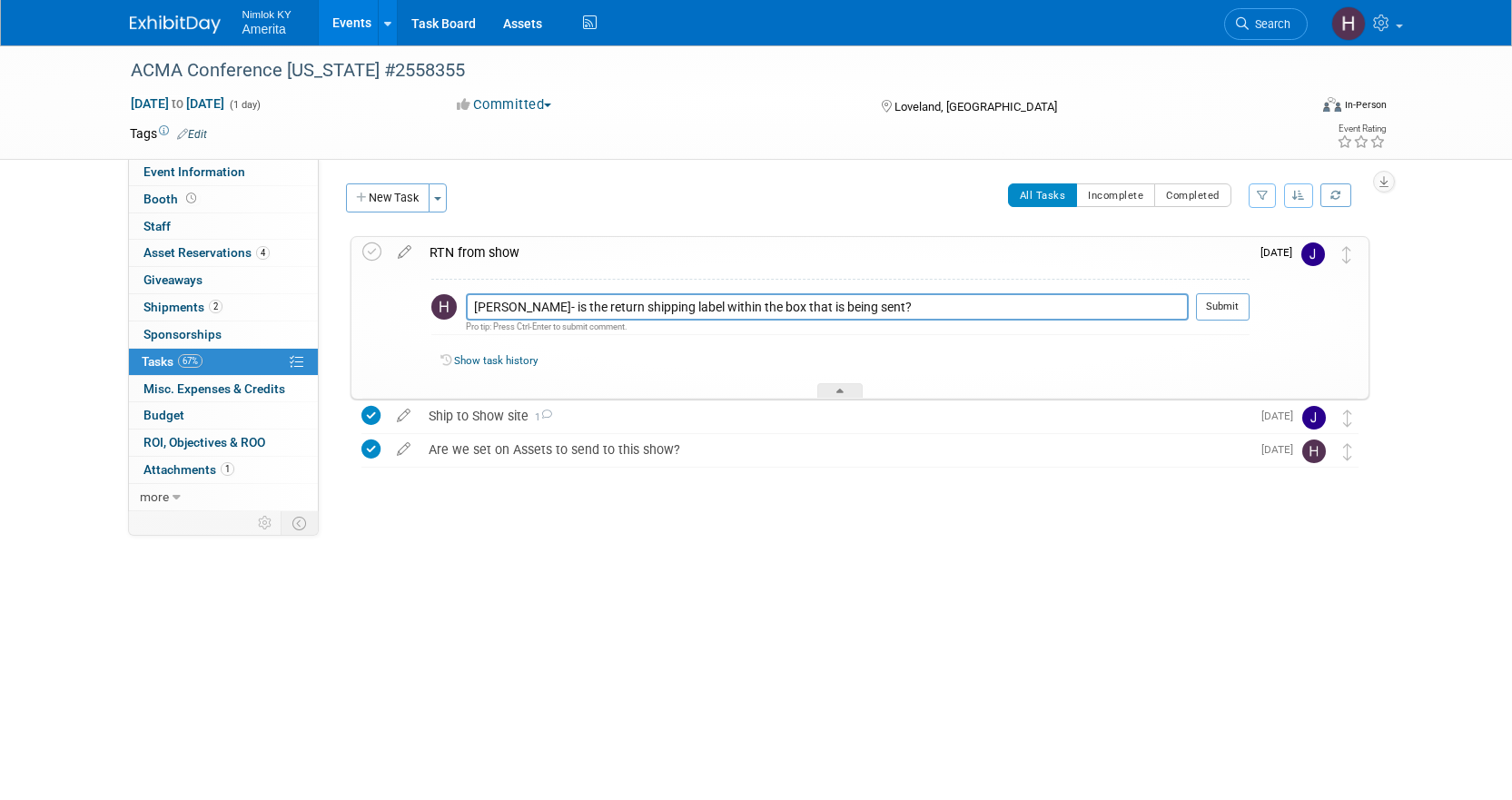
click at [848, 327] on div "Pro tip: Press Ctrl-Enter to submit comment." at bounding box center [827, 326] width 723 height 12
click at [886, 312] on textarea "Jamie- is the return shipping label within the box that is being sent?" at bounding box center [827, 306] width 723 height 27
click at [1237, 306] on button "Submit" at bounding box center [1223, 306] width 54 height 27
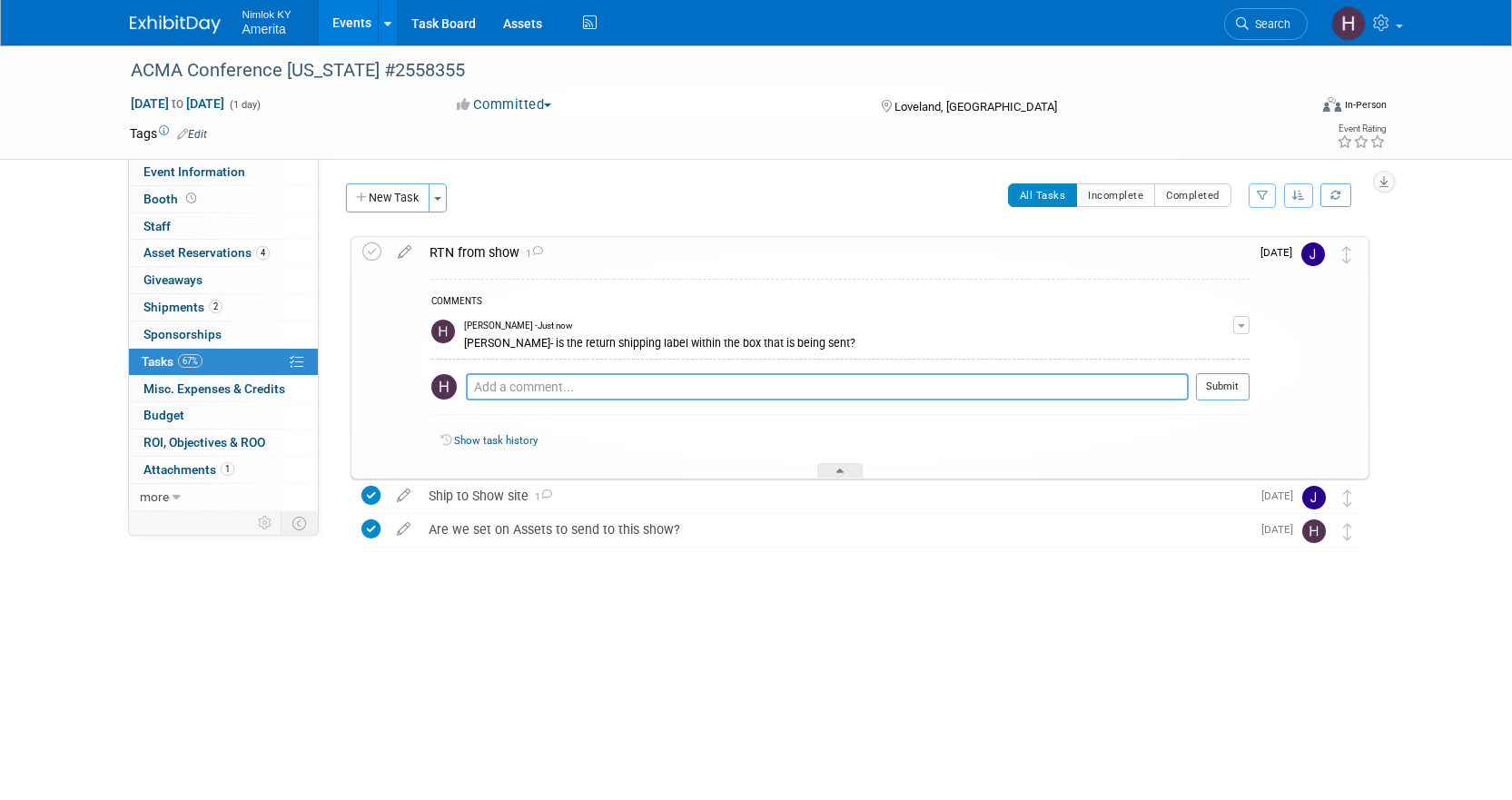
click at [611, 387] on textarea at bounding box center [827, 386] width 723 height 27
click at [1075, 586] on div "ACMA Conference Colorado #2558355 Loveland, CO Sep 19, 2025 to Sep 19, 2025 (Go…" at bounding box center [855, 428] width 1028 height 385
